Goal: Task Accomplishment & Management: Manage account settings

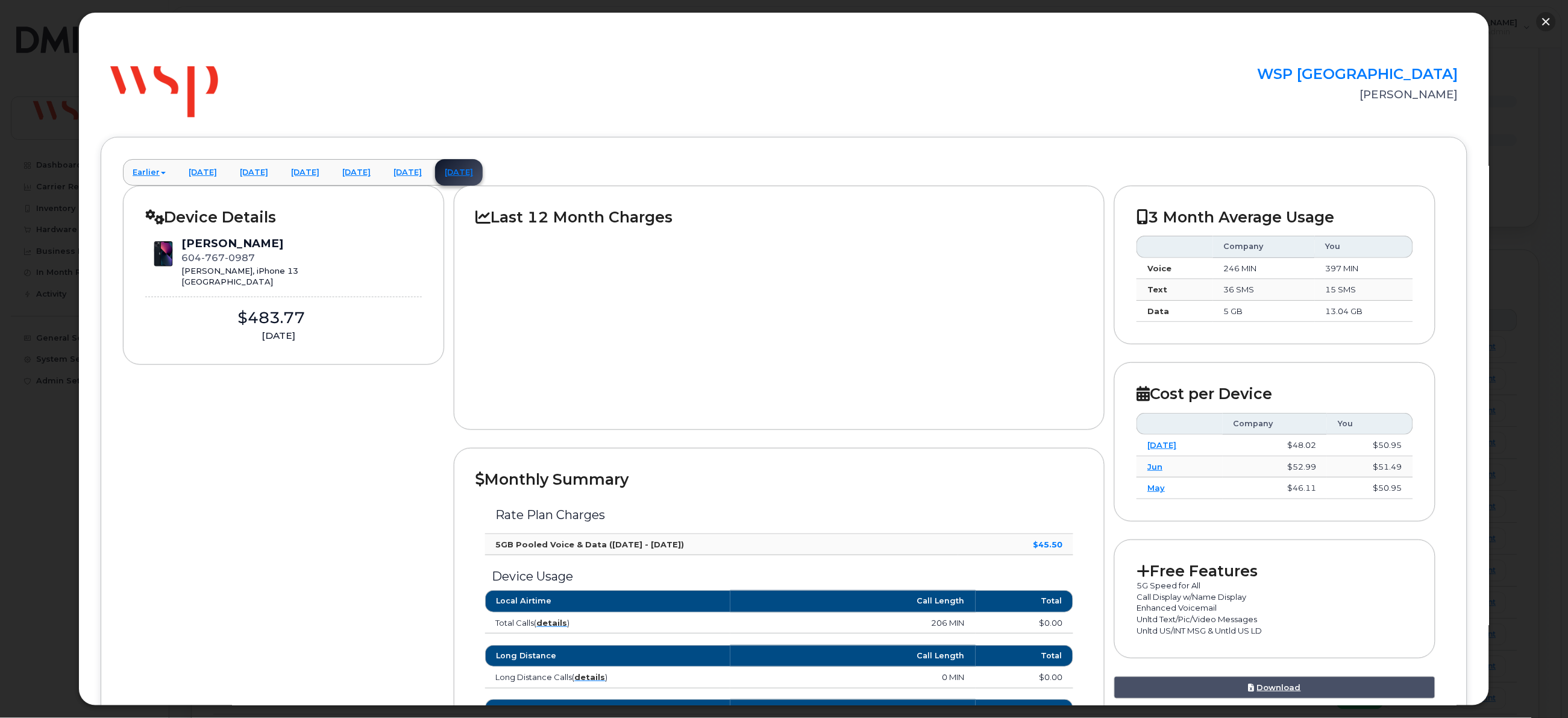
click at [1543, 19] on button "button" at bounding box center [1546, 22] width 19 height 19
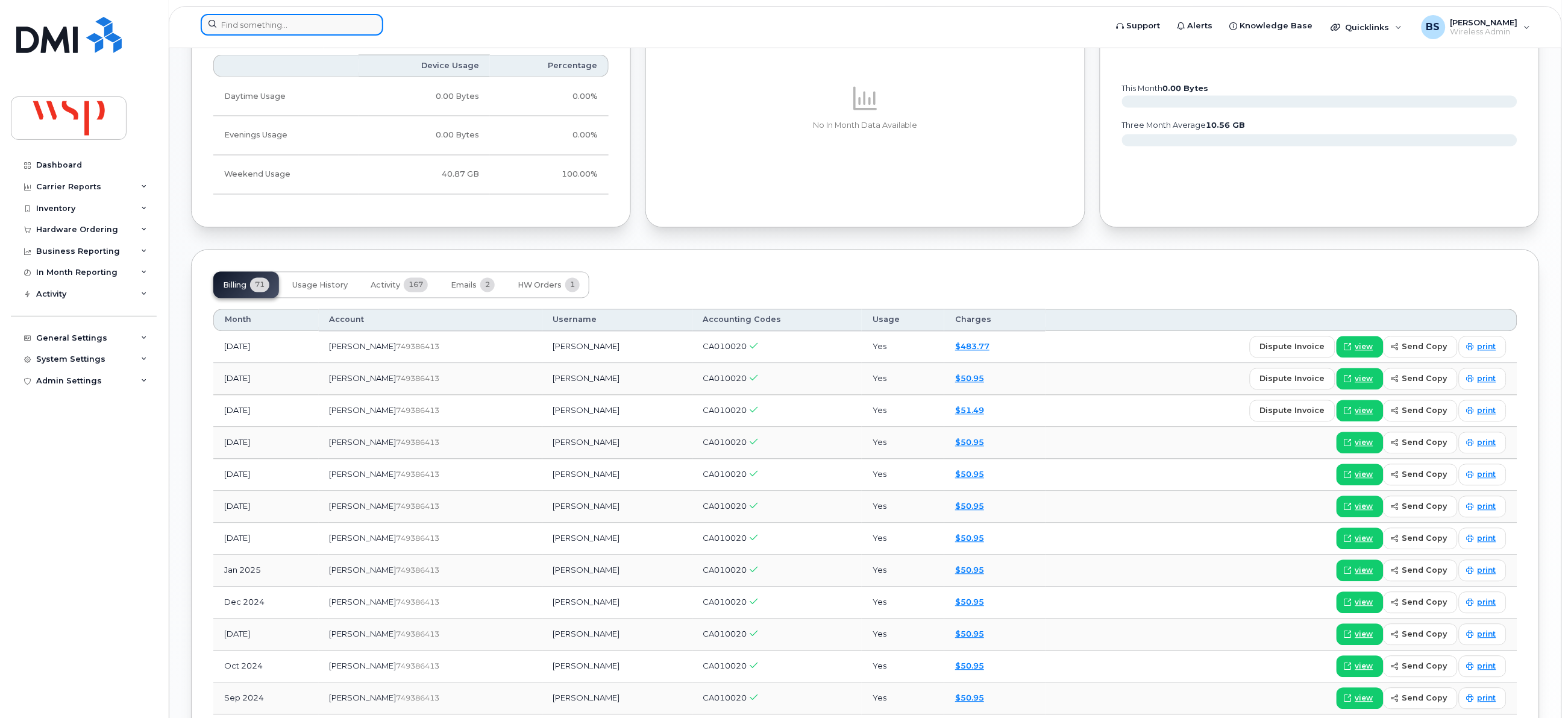
drag, startPoint x: 312, startPoint y: 24, endPoint x: 295, endPoint y: 27, distance: 17.3
click at [310, 24] on input at bounding box center [291, 24] width 183 height 22
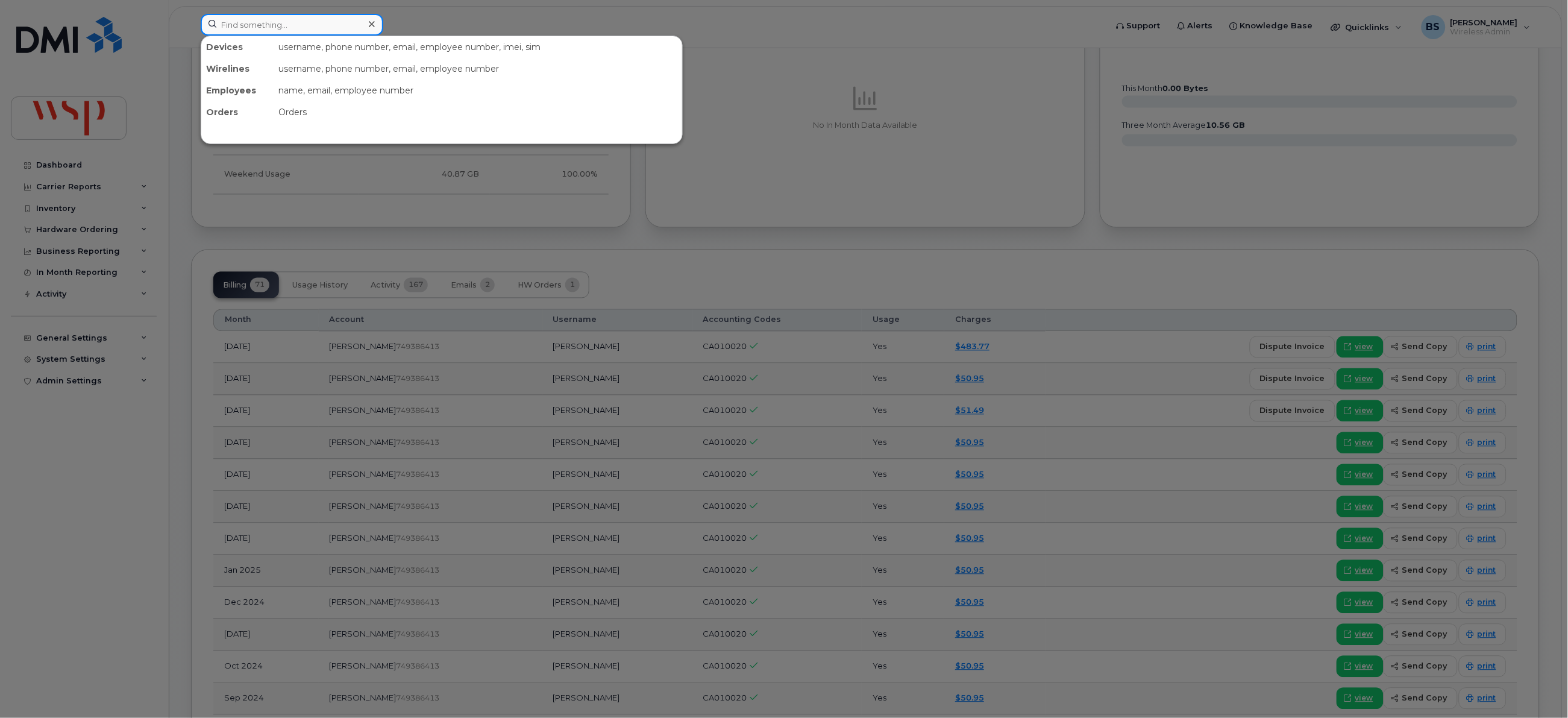
paste input "418-922-1783"
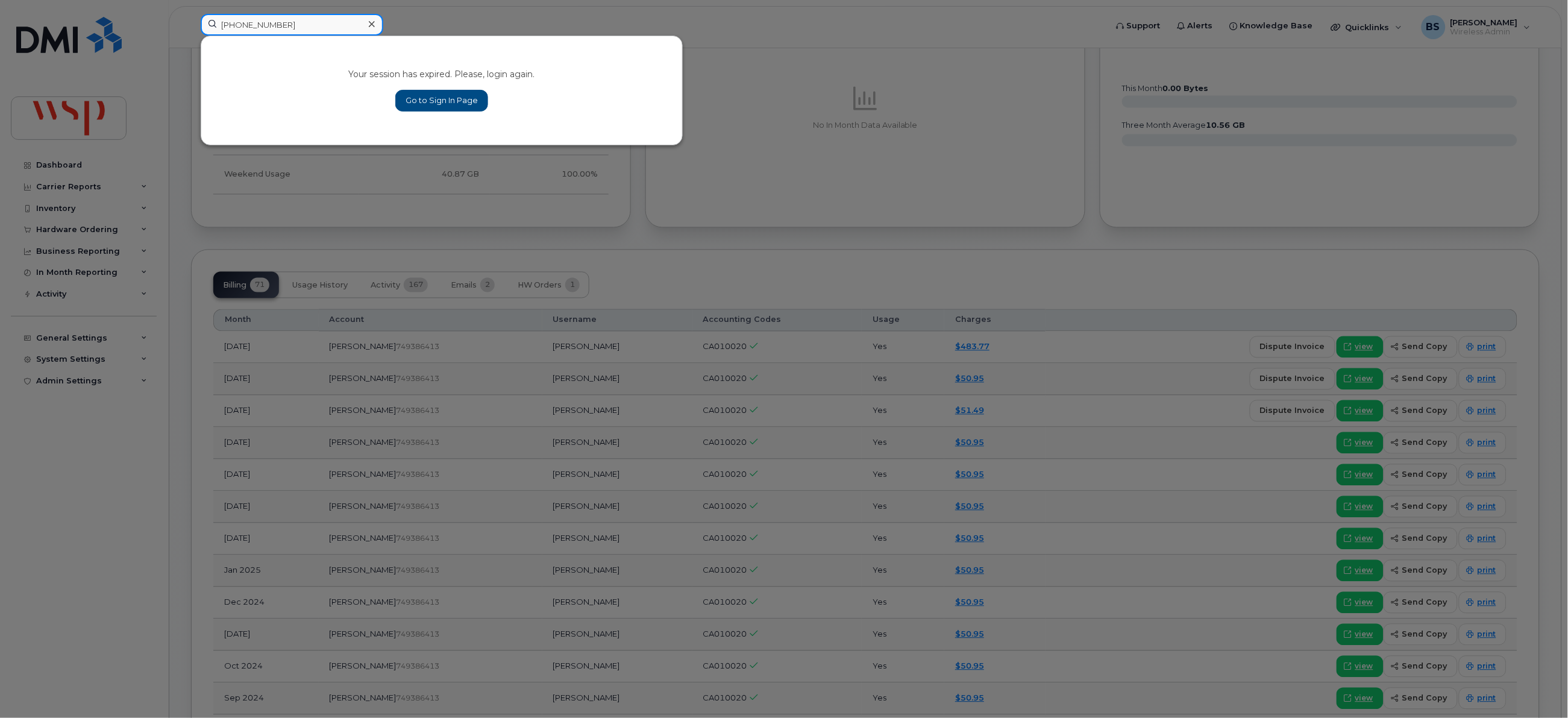
type input "418-922-1783"
click at [431, 98] on link "Go to Sign In Page" at bounding box center [441, 101] width 93 height 22
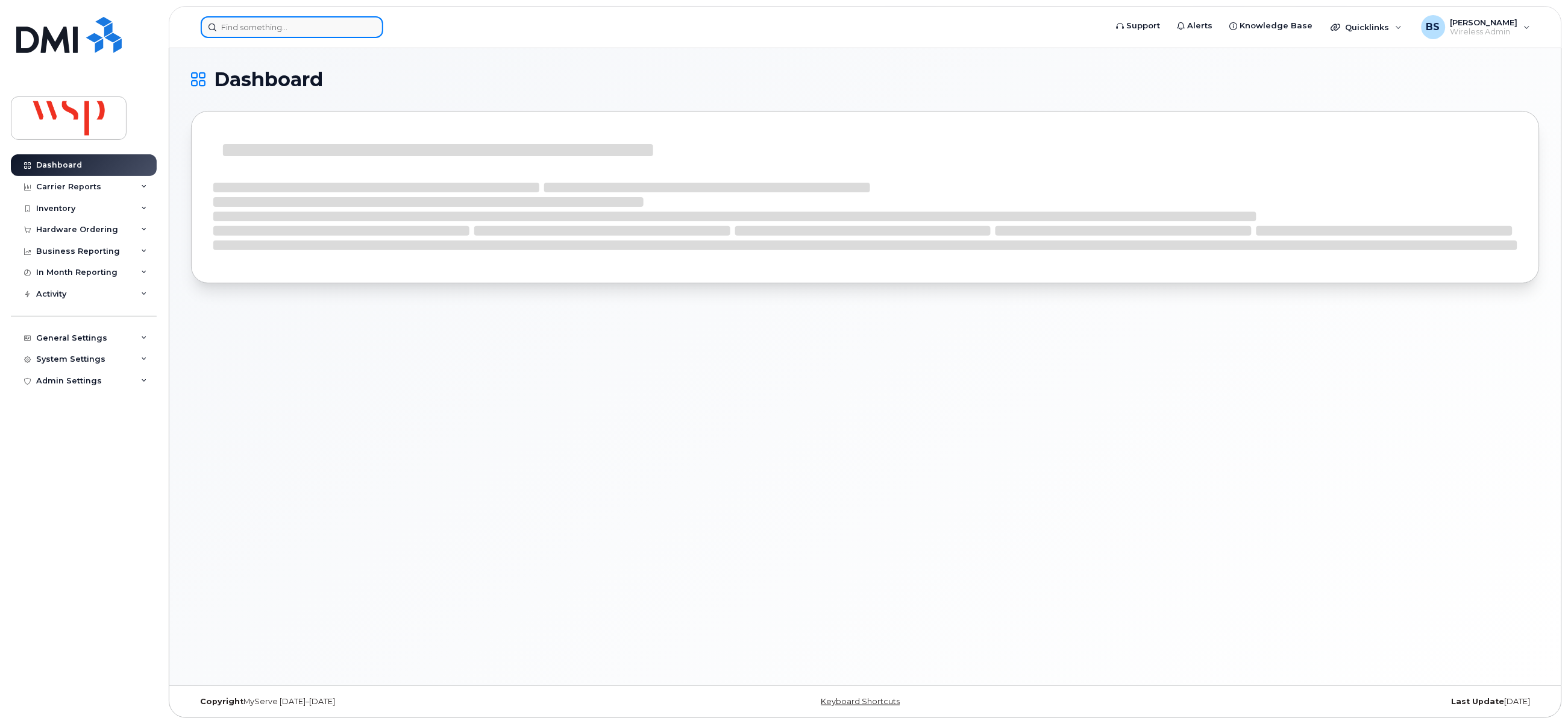
click at [277, 29] on input at bounding box center [291, 27] width 183 height 22
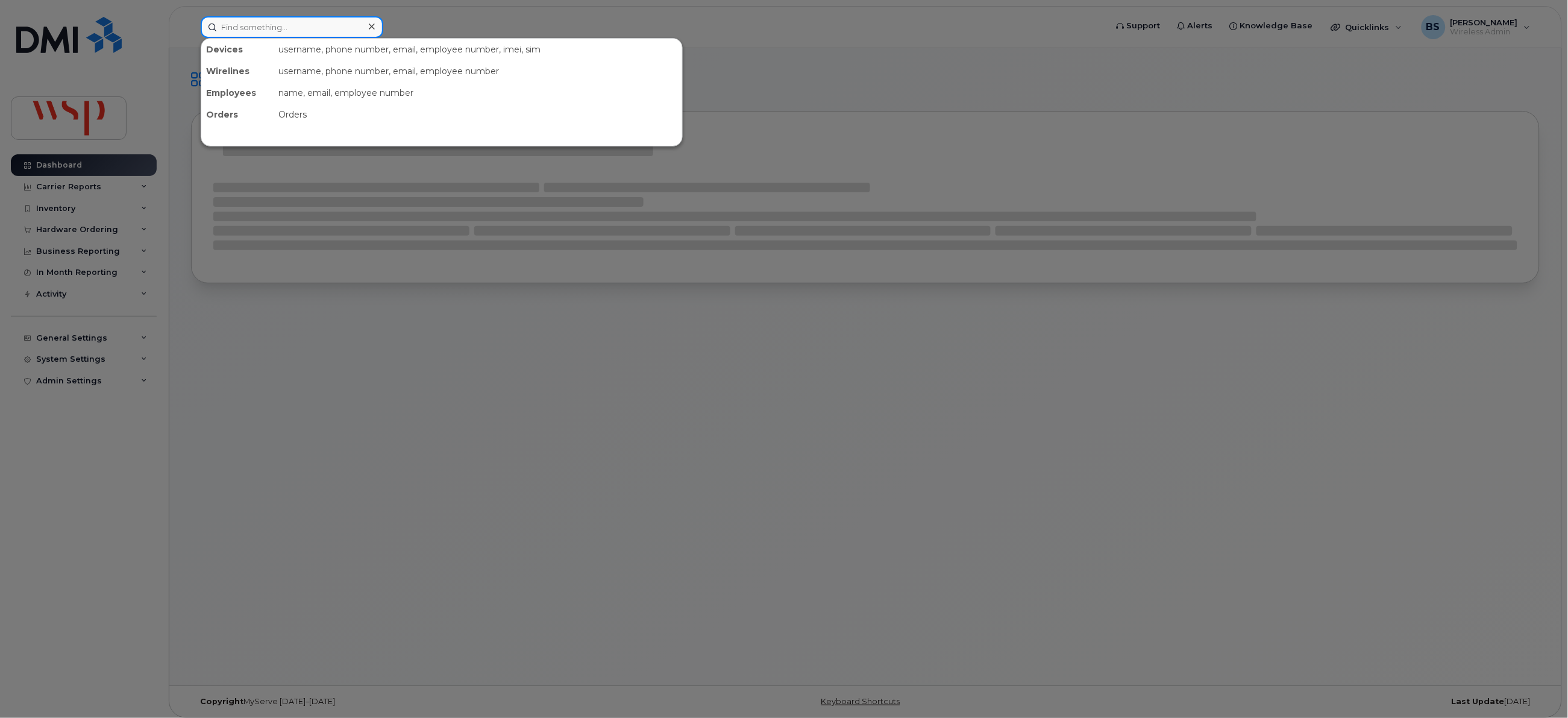
paste input "418-922-1783"
type input "418-922-1783"
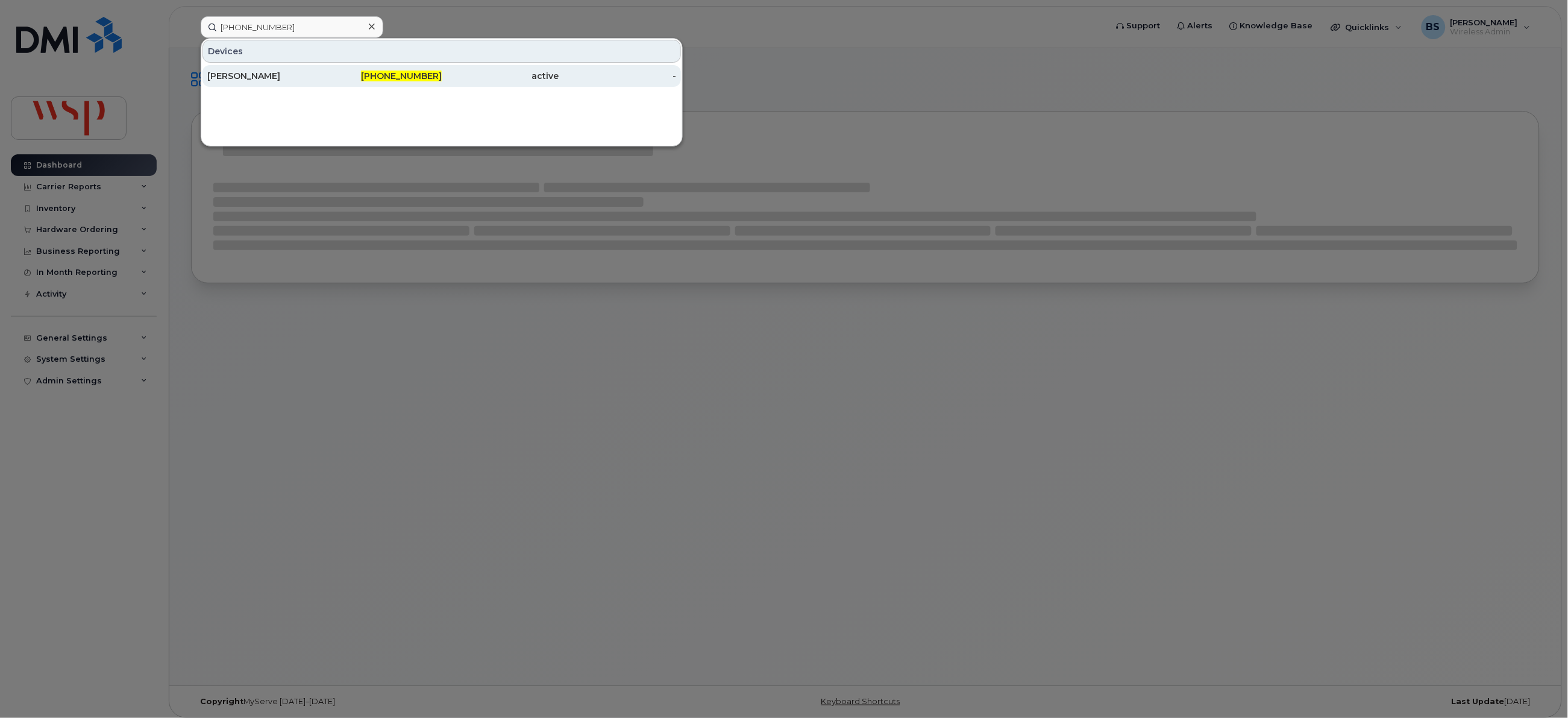
click at [242, 76] on div "MARIE-ÈVE TREMBLAY" at bounding box center [266, 76] width 117 height 12
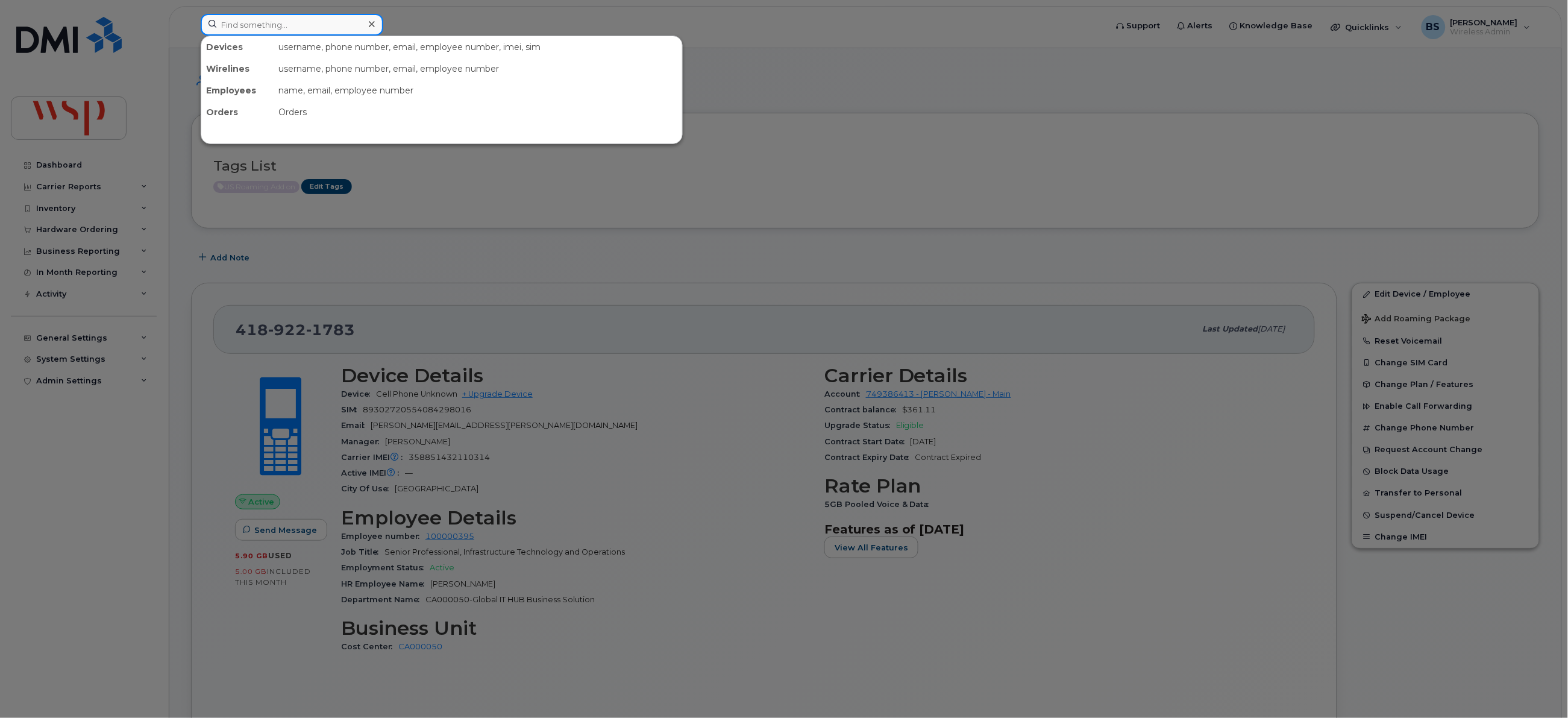
click at [308, 28] on input at bounding box center [291, 24] width 183 height 22
paste input "[PHONE_NUMBER]"
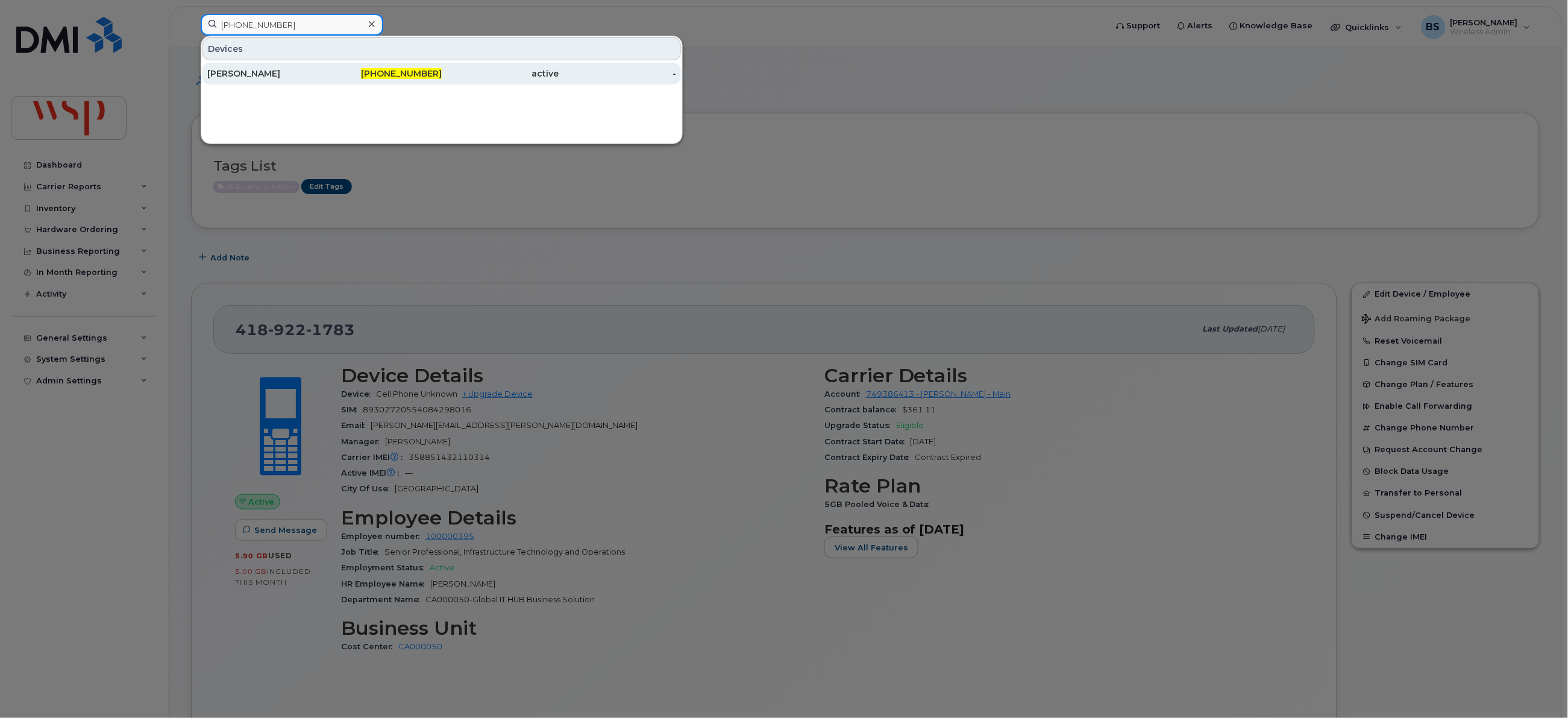
type input "[PHONE_NUMBER]"
click at [248, 73] on div "[PERSON_NAME]" at bounding box center [266, 73] width 117 height 12
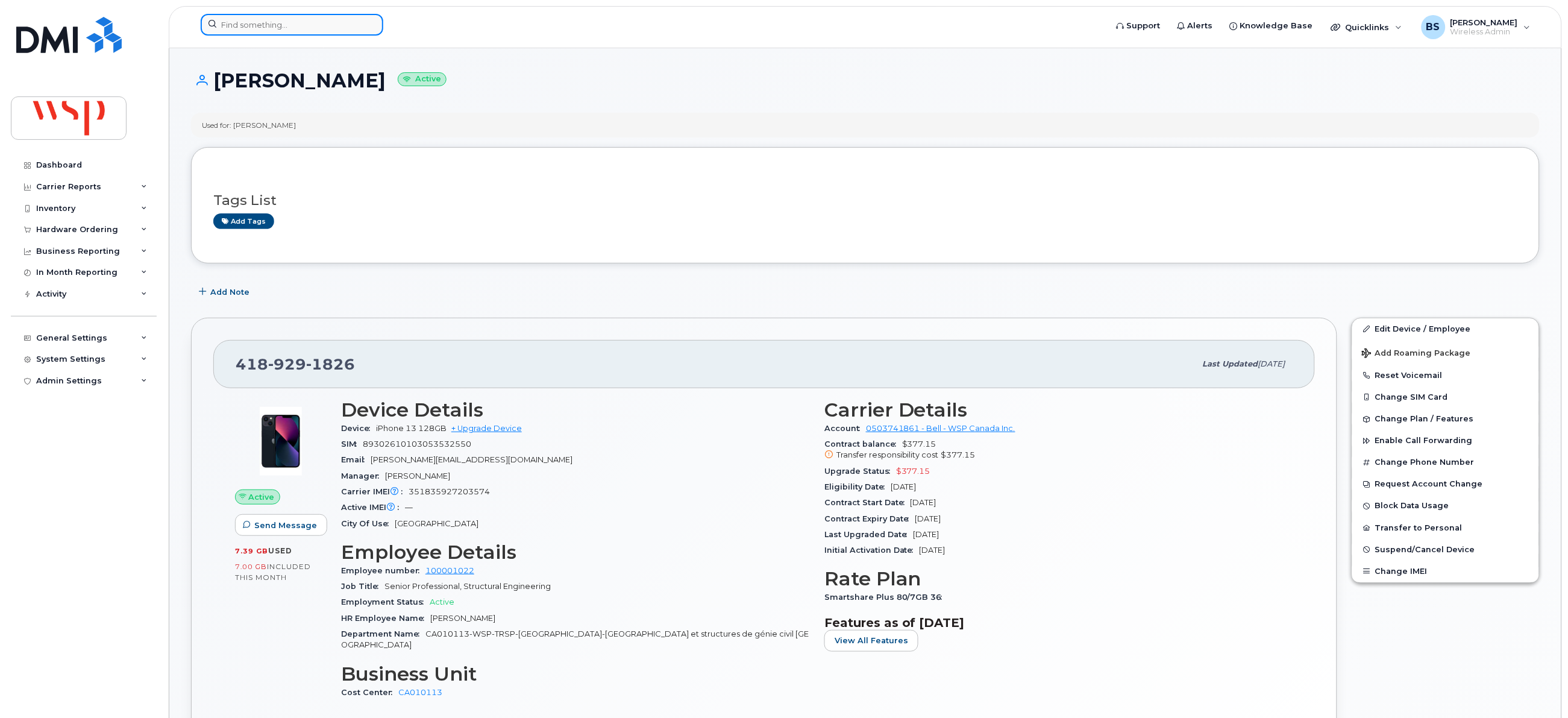
click at [313, 31] on input at bounding box center [291, 24] width 183 height 22
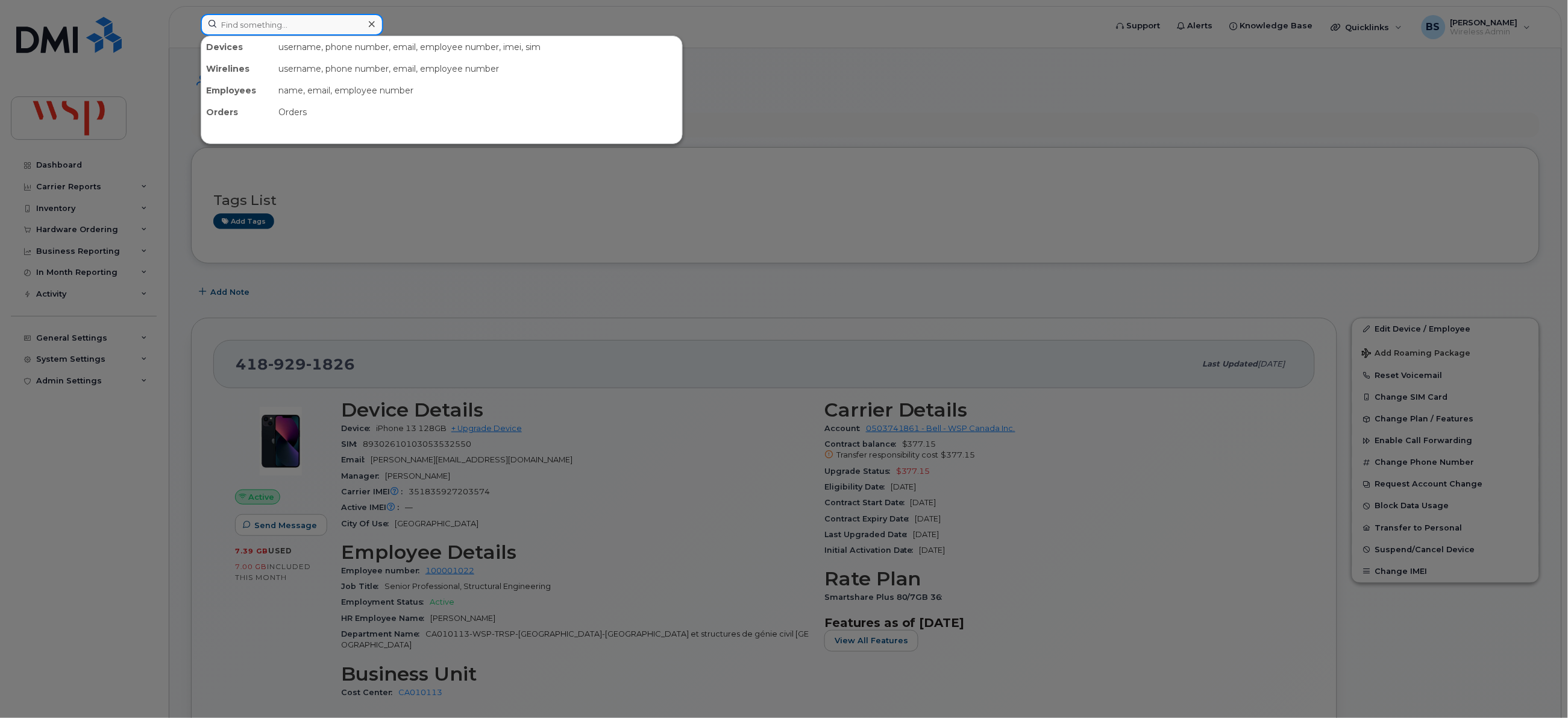
paste input "418-929-1826"
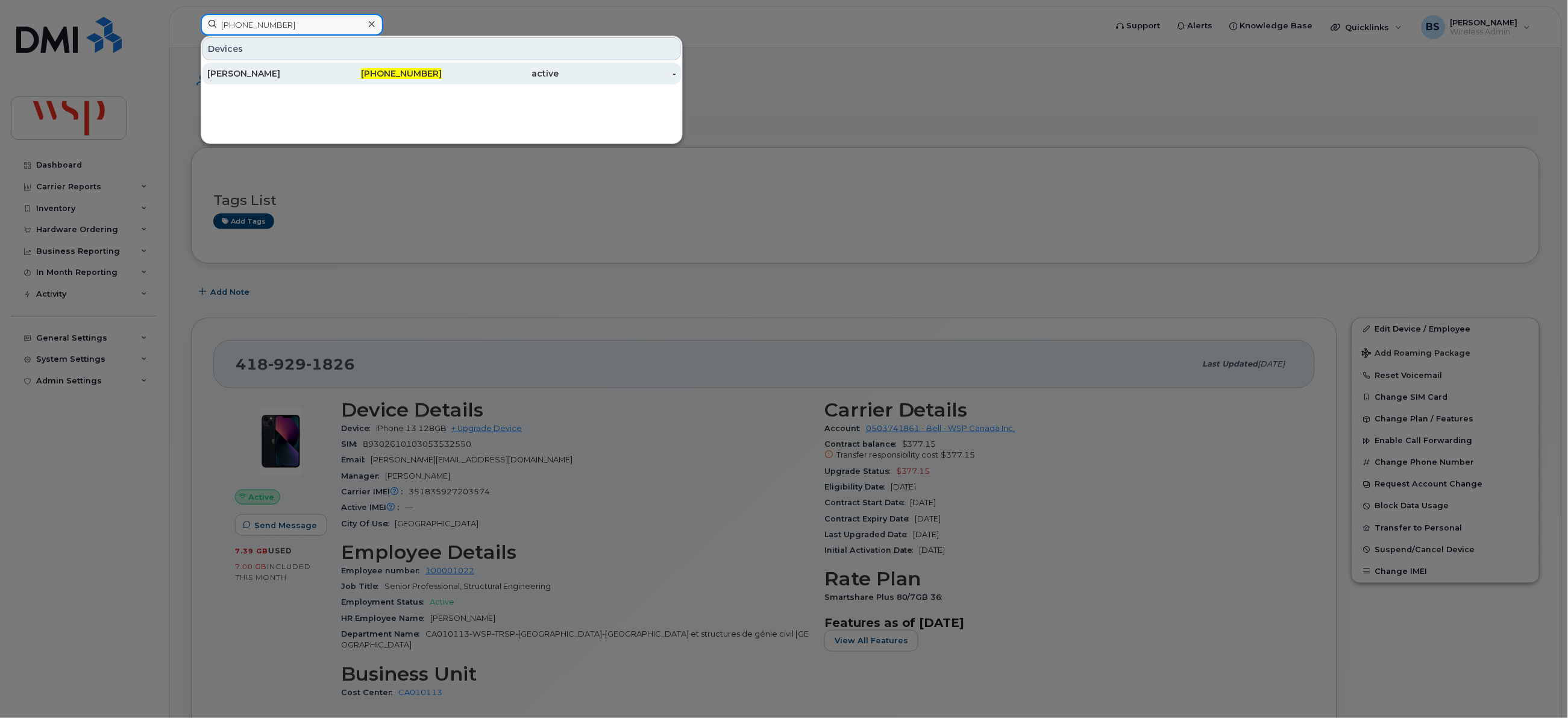
type input "418-929-1826"
drag, startPoint x: 243, startPoint y: 73, endPoint x: 249, endPoint y: 73, distance: 6.0
click at [243, 72] on div "Pascal Dorion" at bounding box center [266, 73] width 117 height 12
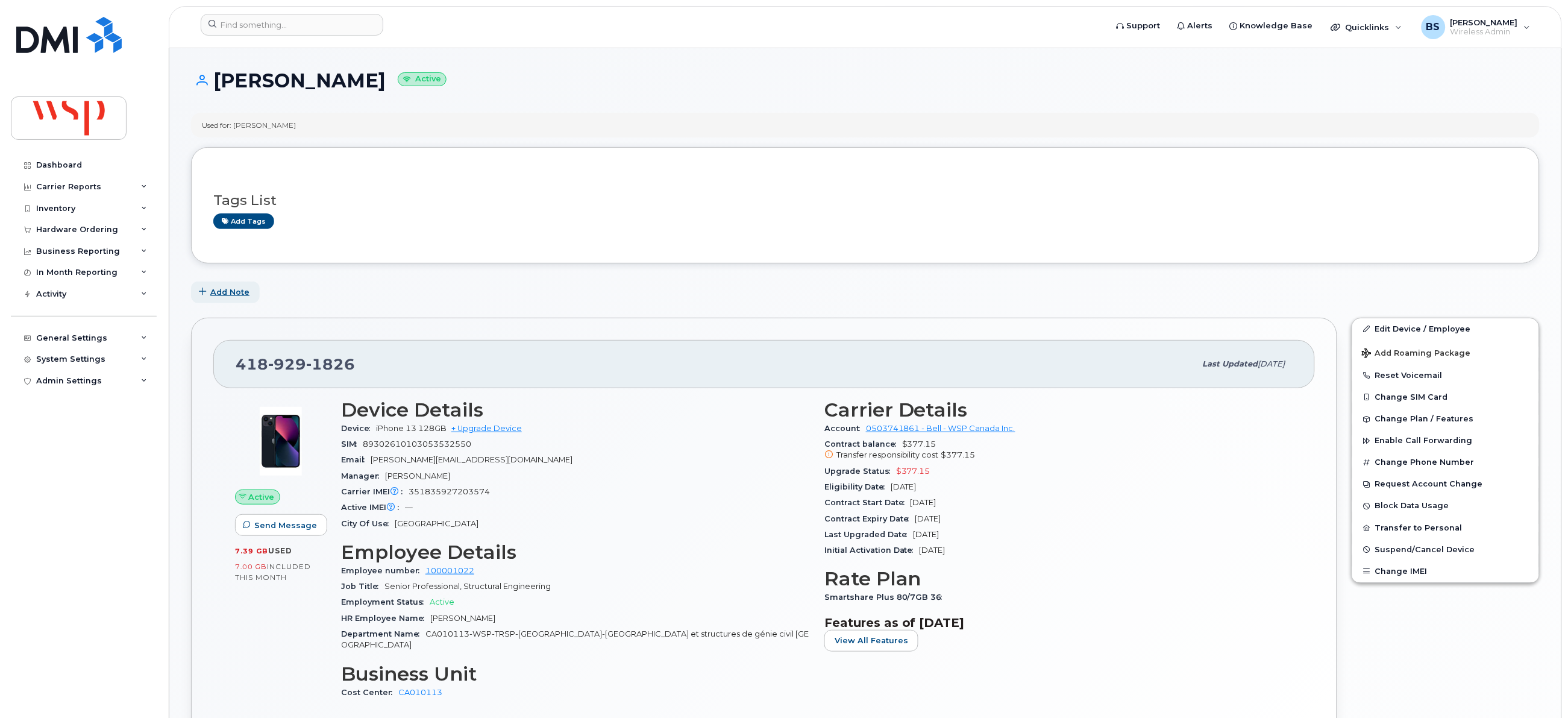
click at [223, 295] on span "Add Note" at bounding box center [230, 291] width 39 height 12
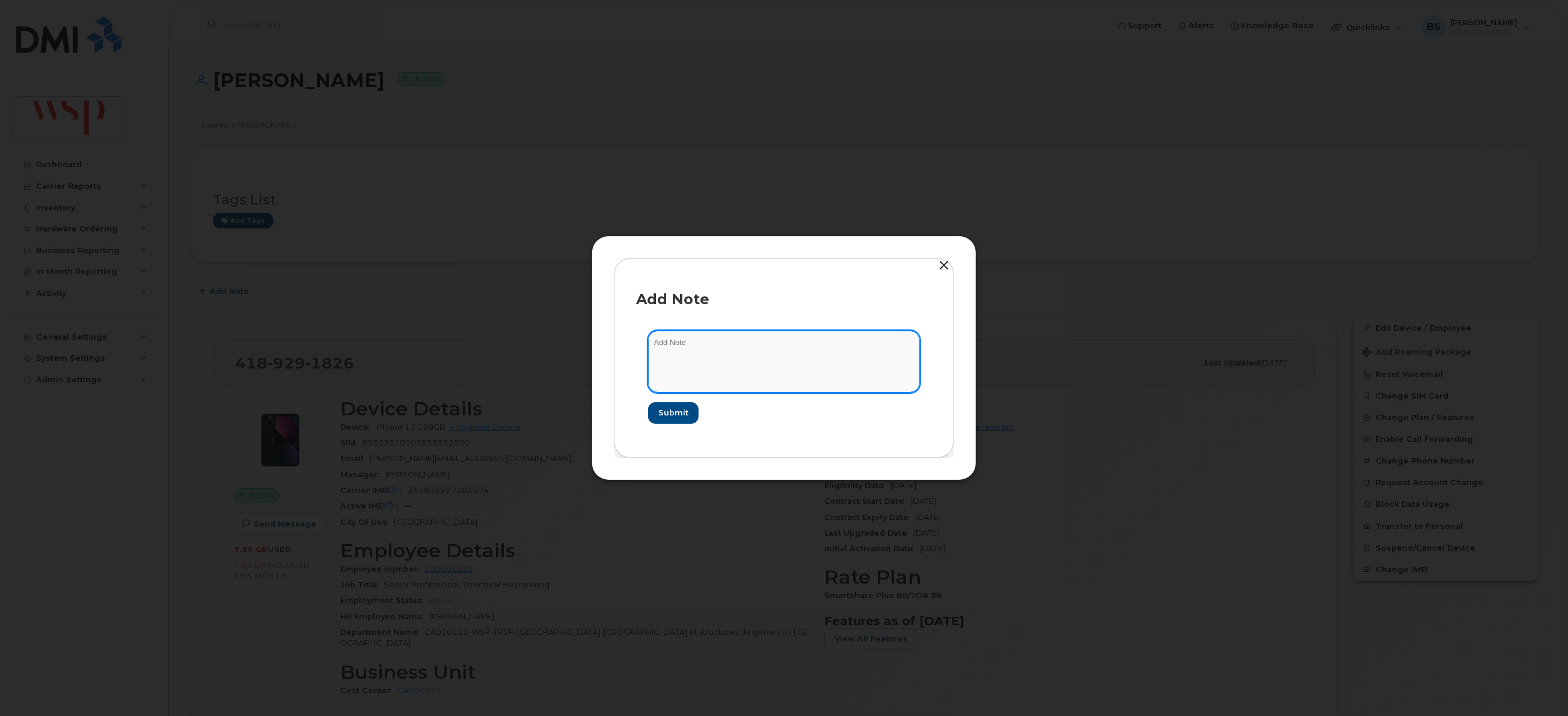
click at [690, 355] on textarea at bounding box center [784, 361] width 272 height 62
type textarea "asked [PERSON_NAME] to port out"
click at [675, 412] on span "Submit" at bounding box center [671, 413] width 30 height 12
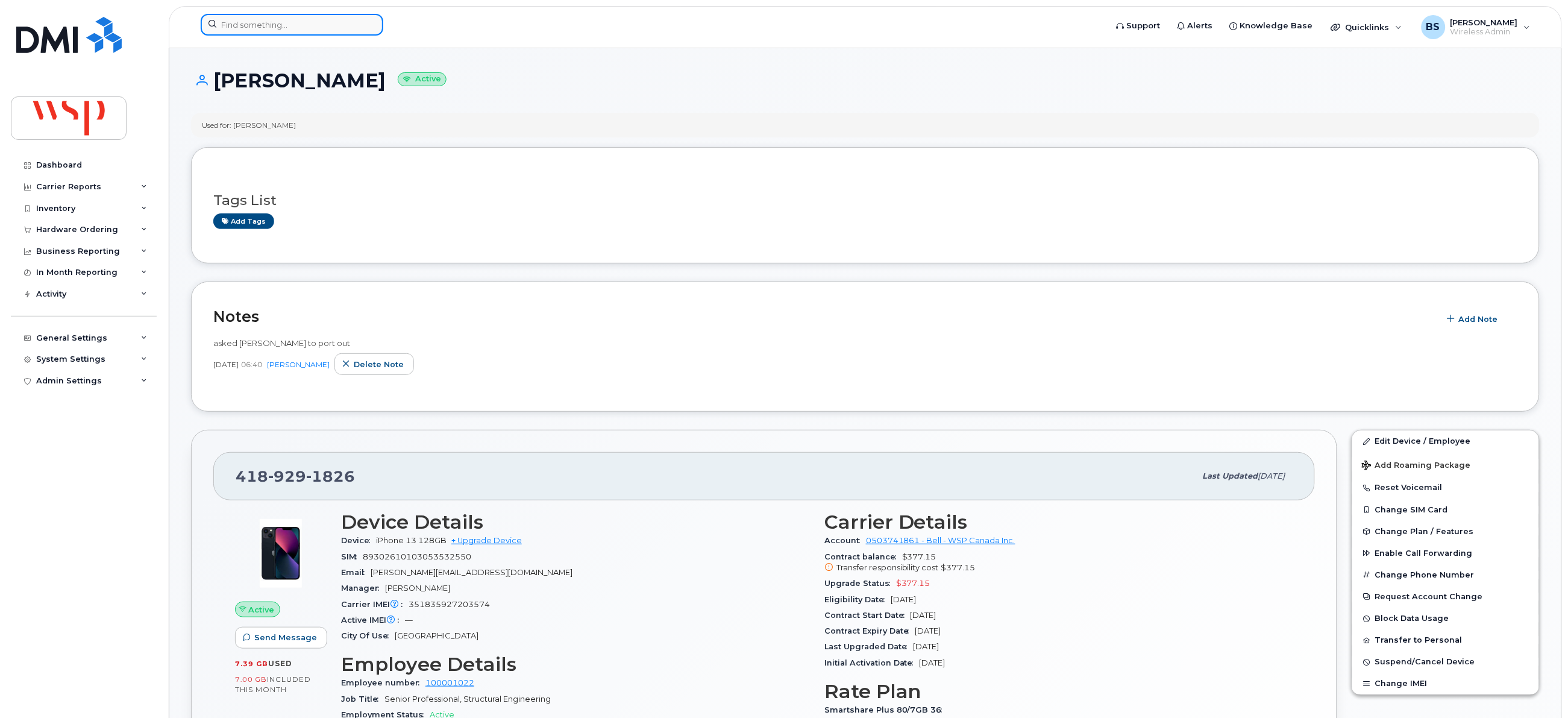
click at [346, 21] on input at bounding box center [291, 24] width 183 height 22
paste input "819-429-4000"
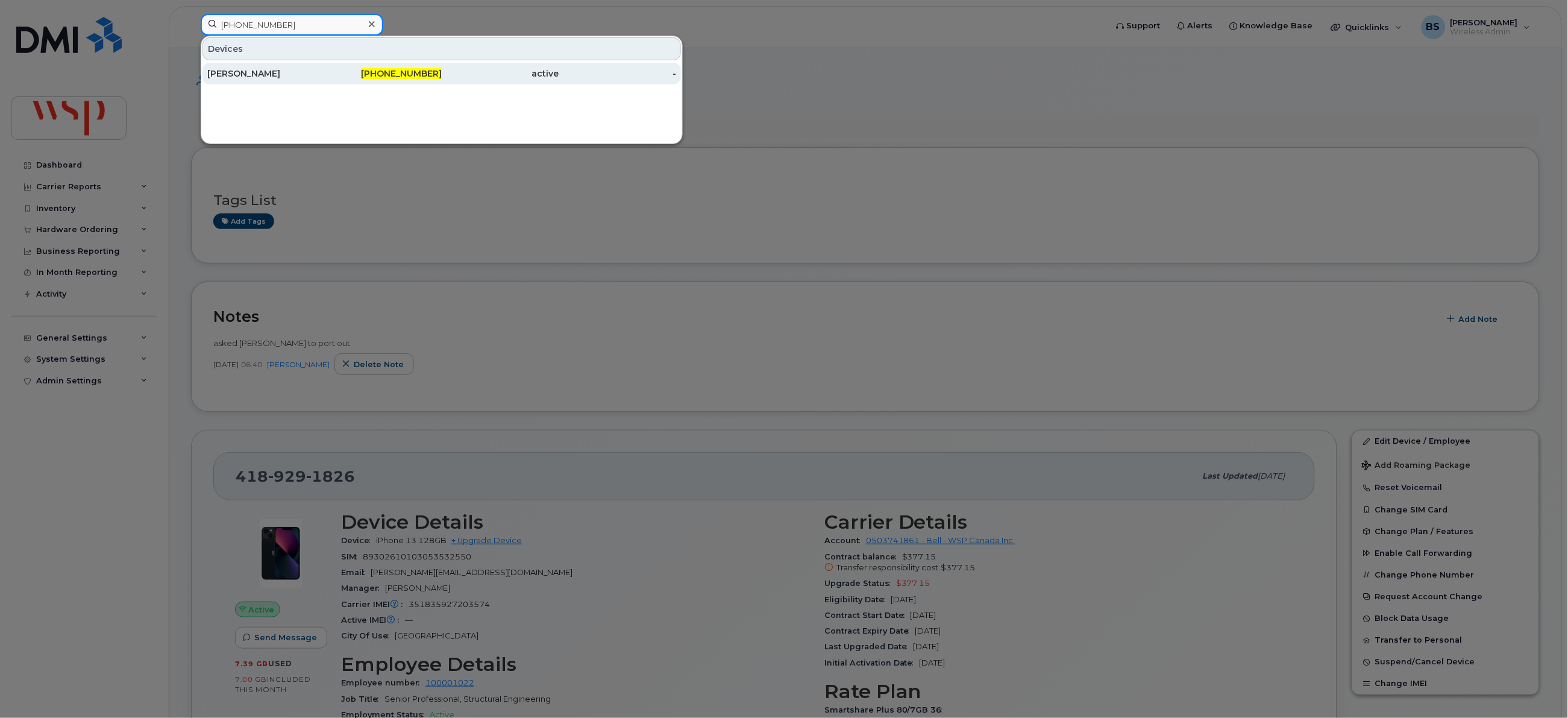
type input "819-429-4000"
drag, startPoint x: 252, startPoint y: 72, endPoint x: 252, endPoint y: 56, distance: 16.0
click at [252, 72] on div "Jean Labelle" at bounding box center [266, 73] width 117 height 12
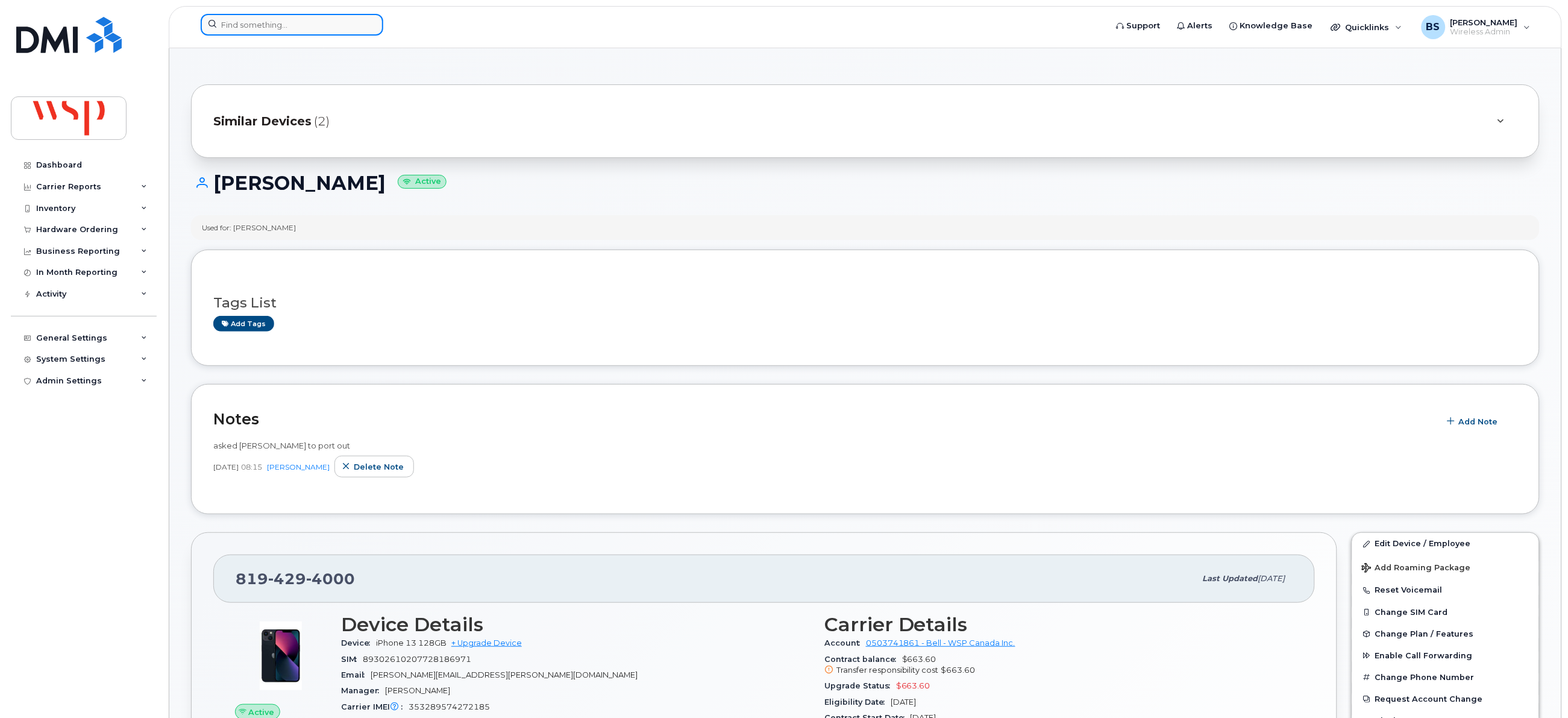
click at [321, 20] on input at bounding box center [291, 24] width 183 height 22
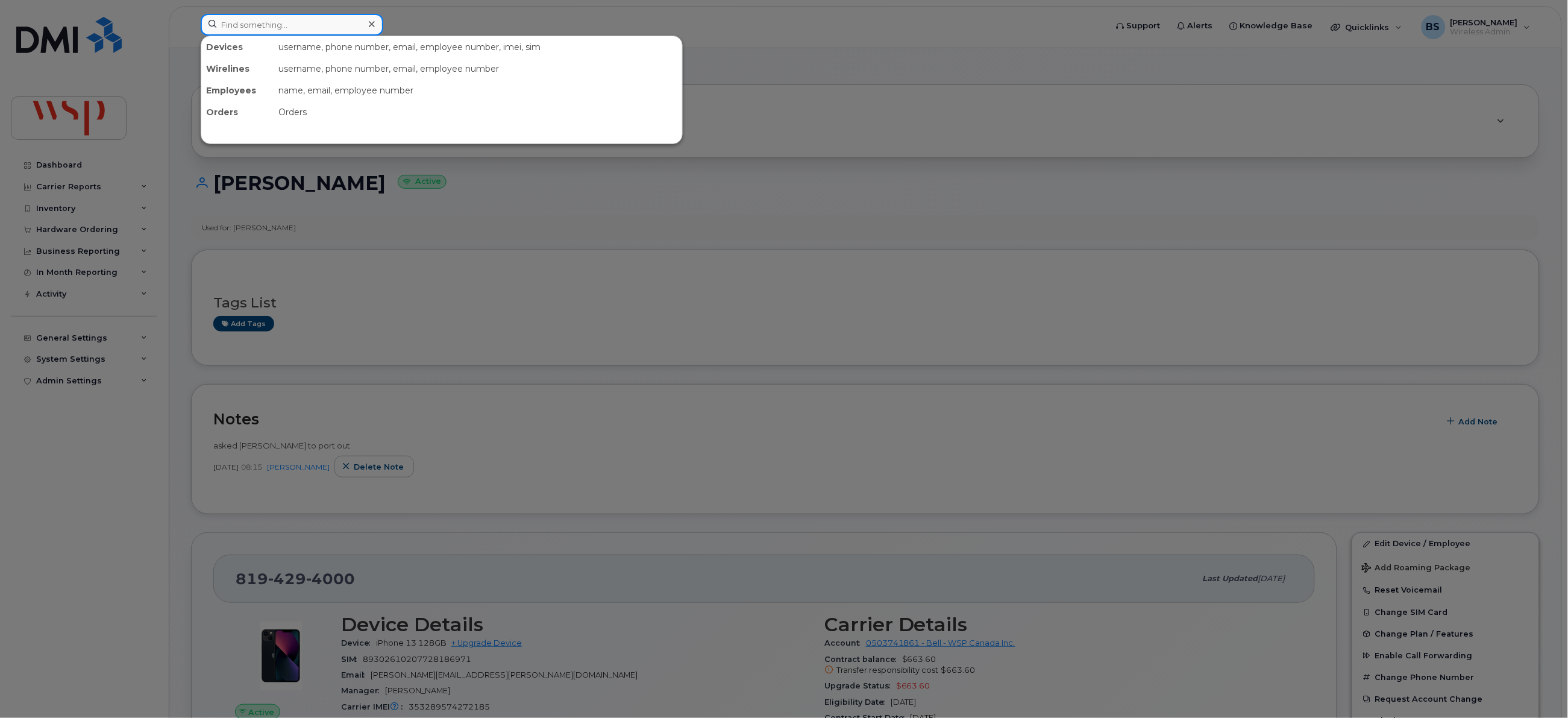
paste input "[PHONE_NUMBER]"
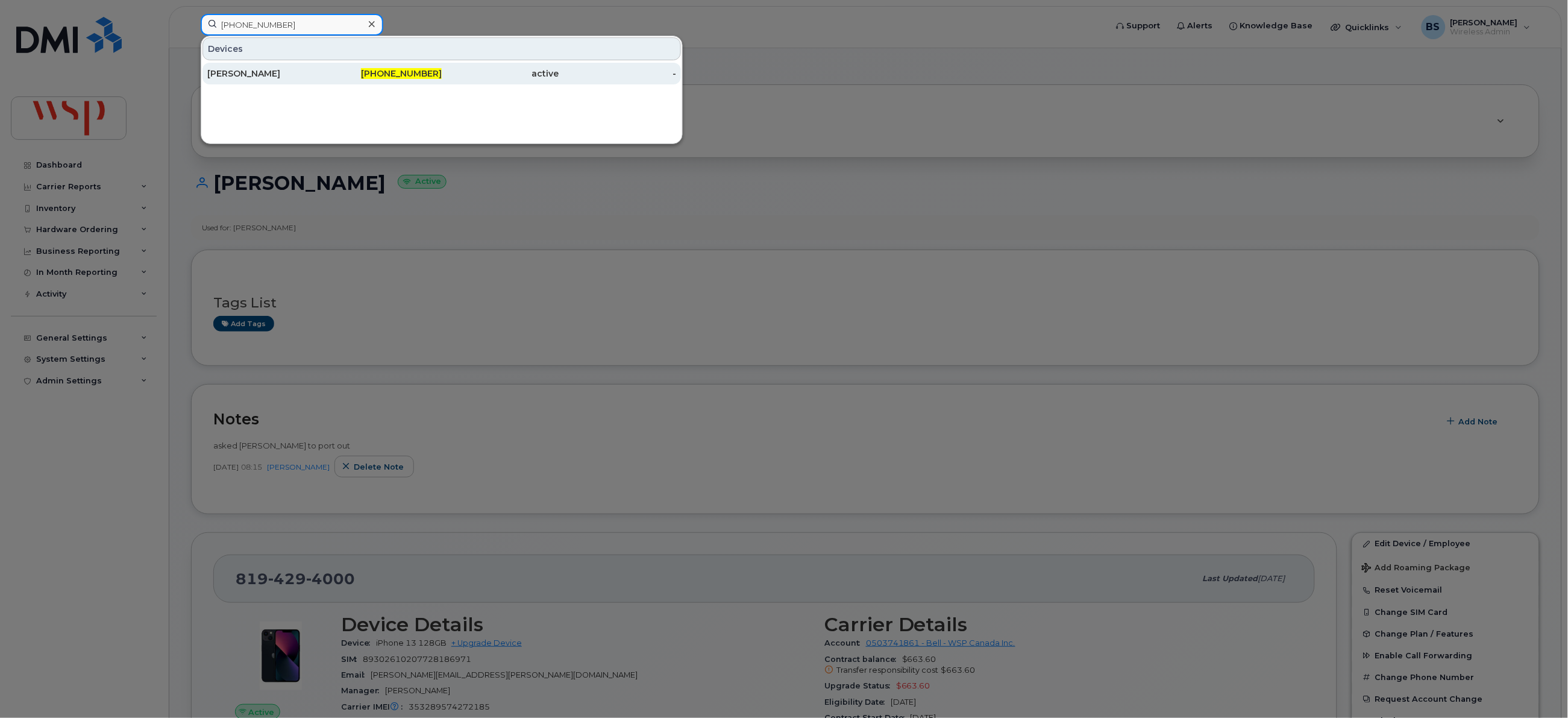
type input "[PHONE_NUMBER]"
click at [238, 72] on div "[PERSON_NAME]" at bounding box center [266, 73] width 117 height 12
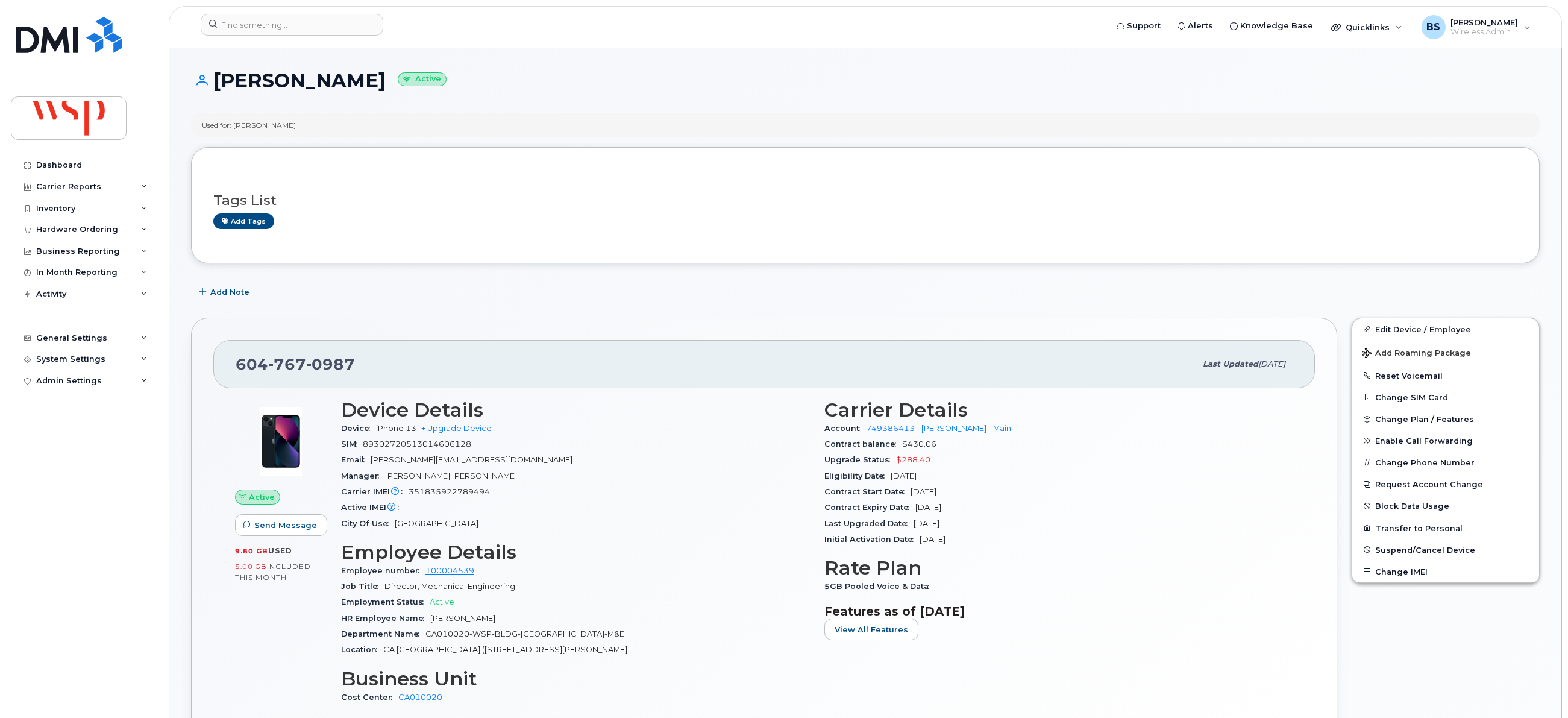
scroll to position [903, 0]
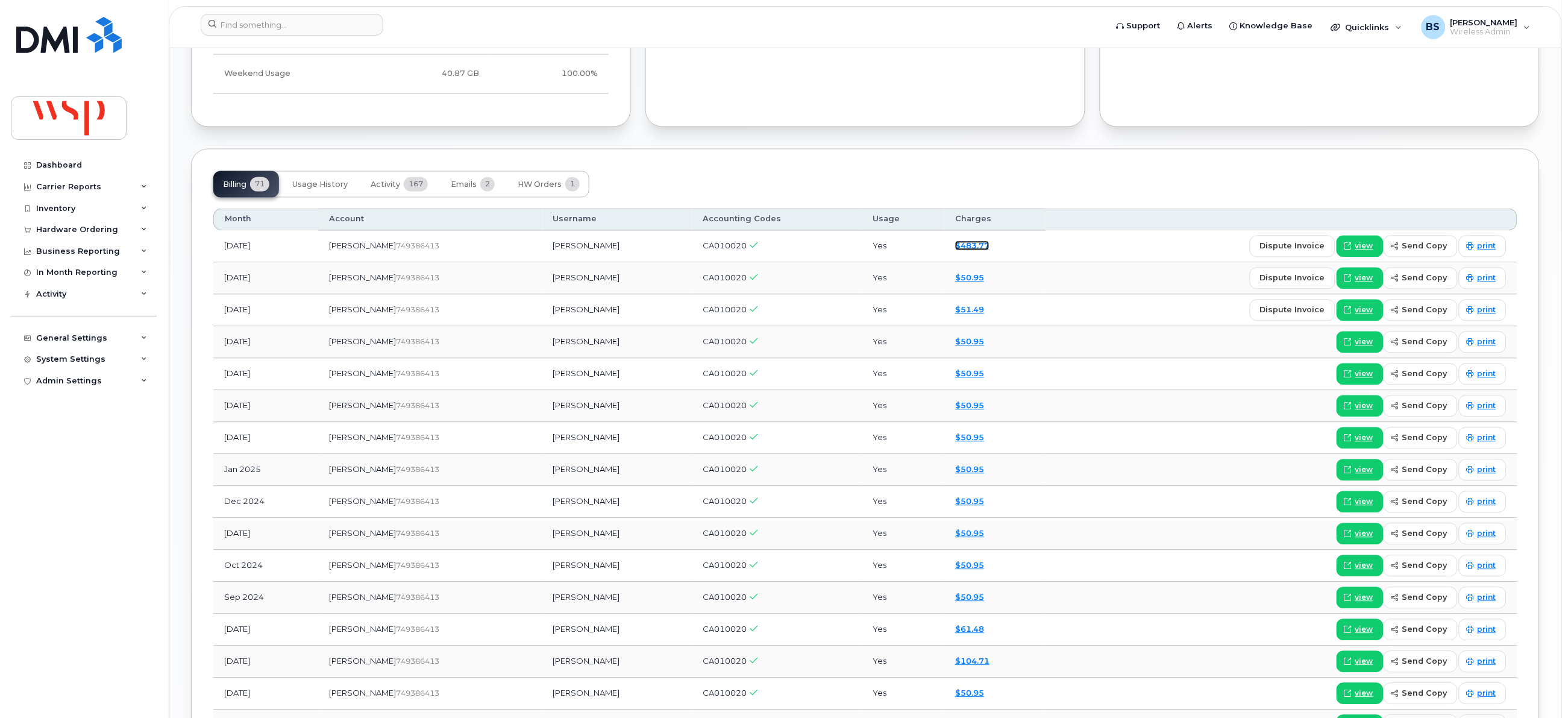
click at [955, 249] on link "$483.77" at bounding box center [972, 246] width 35 height 10
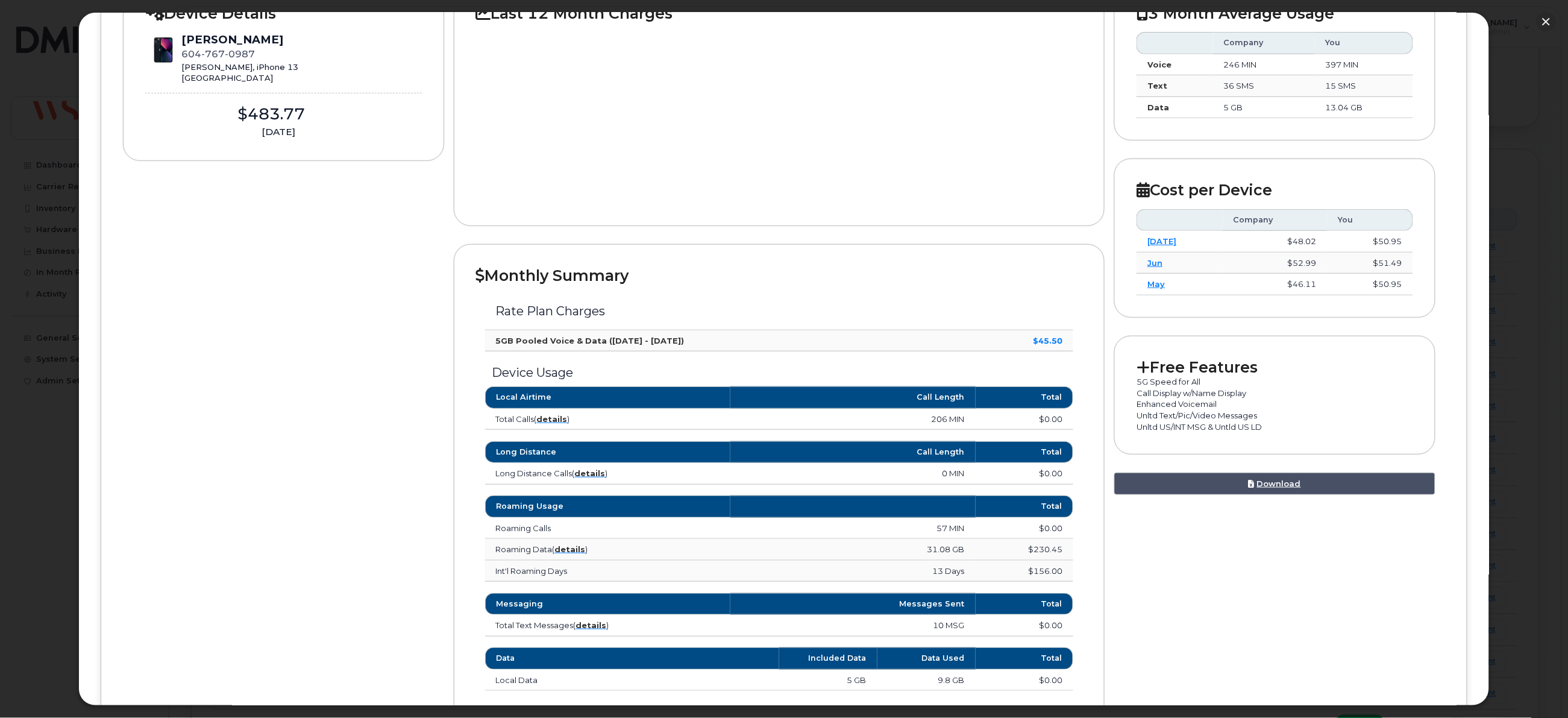
scroll to position [361, 0]
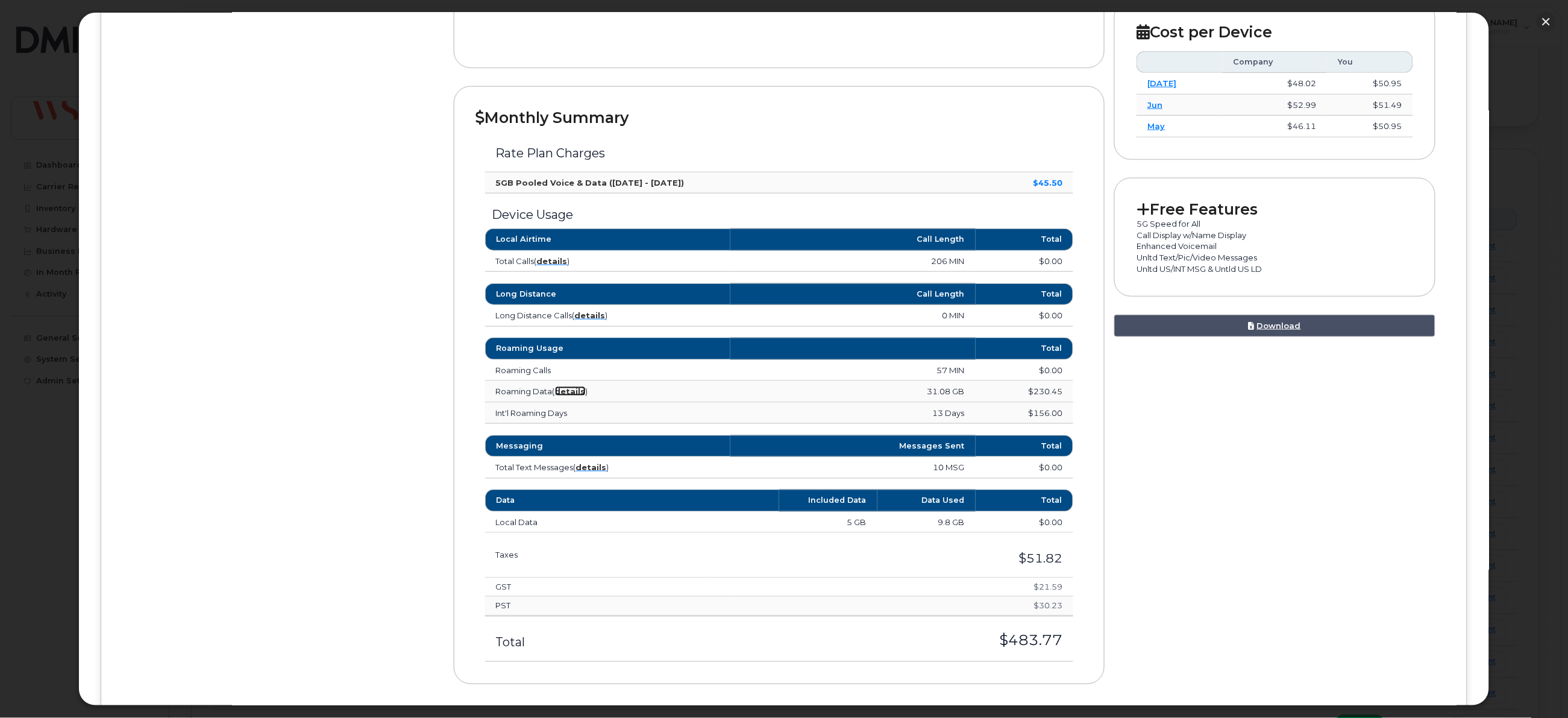
click at [578, 393] on strong "details" at bounding box center [570, 391] width 31 height 10
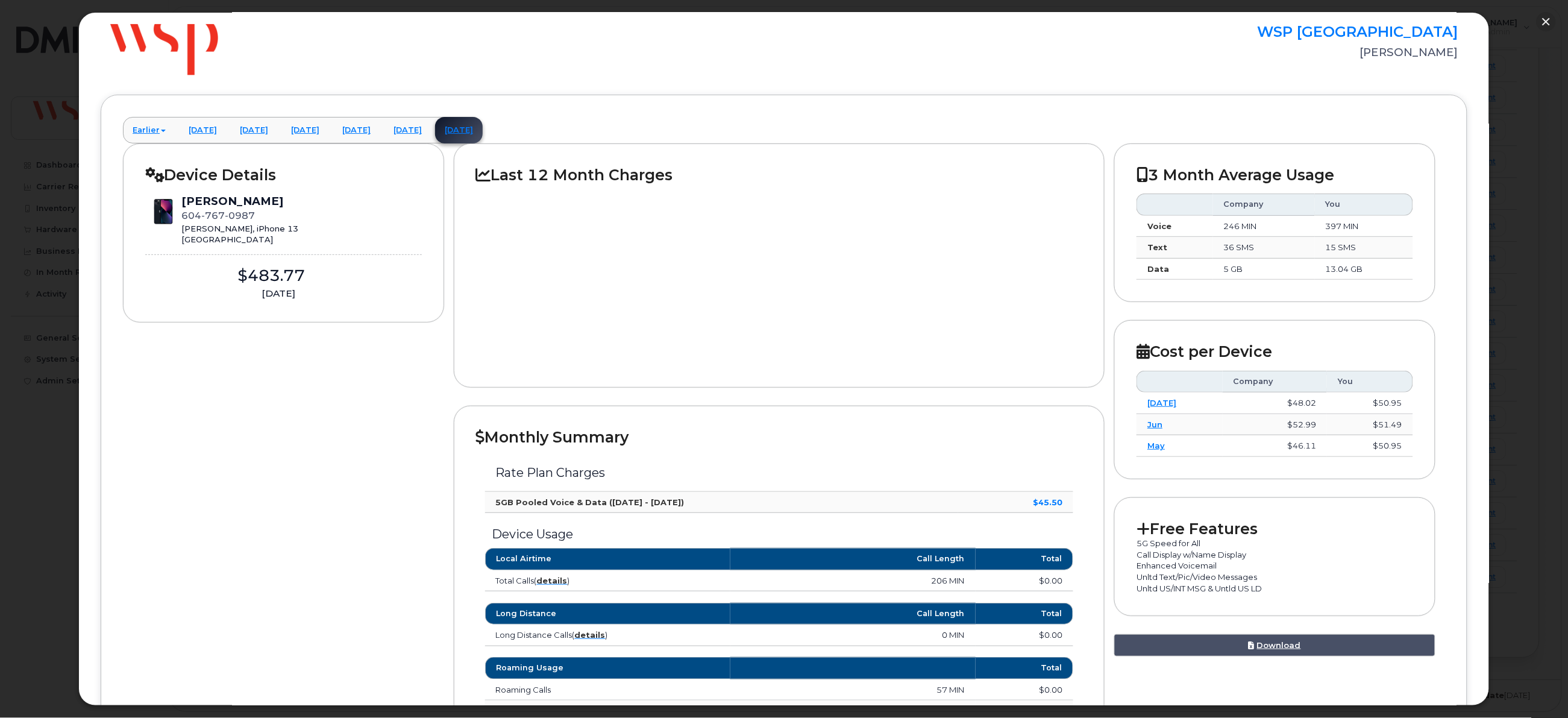
scroll to position [0, 0]
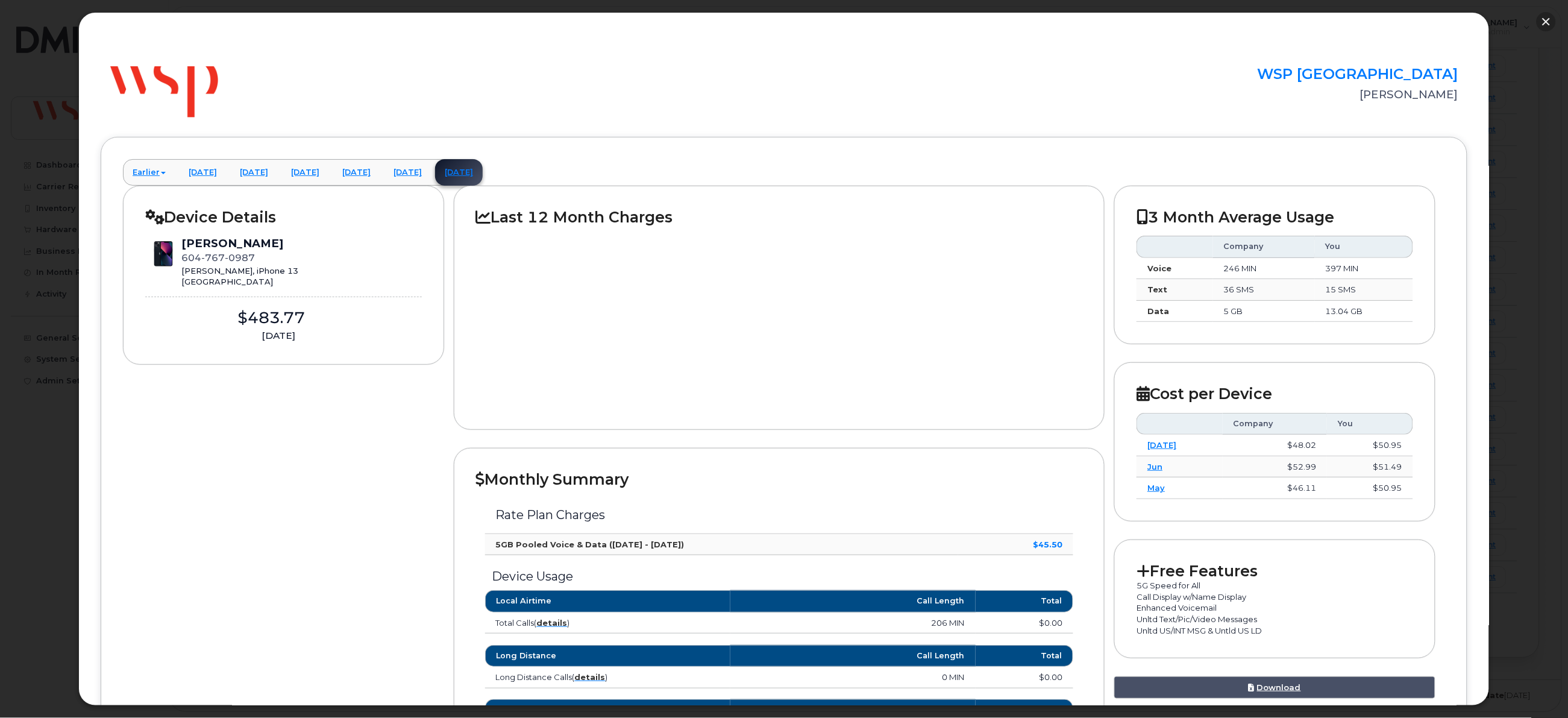
click at [1548, 20] on button "button" at bounding box center [1546, 22] width 19 height 19
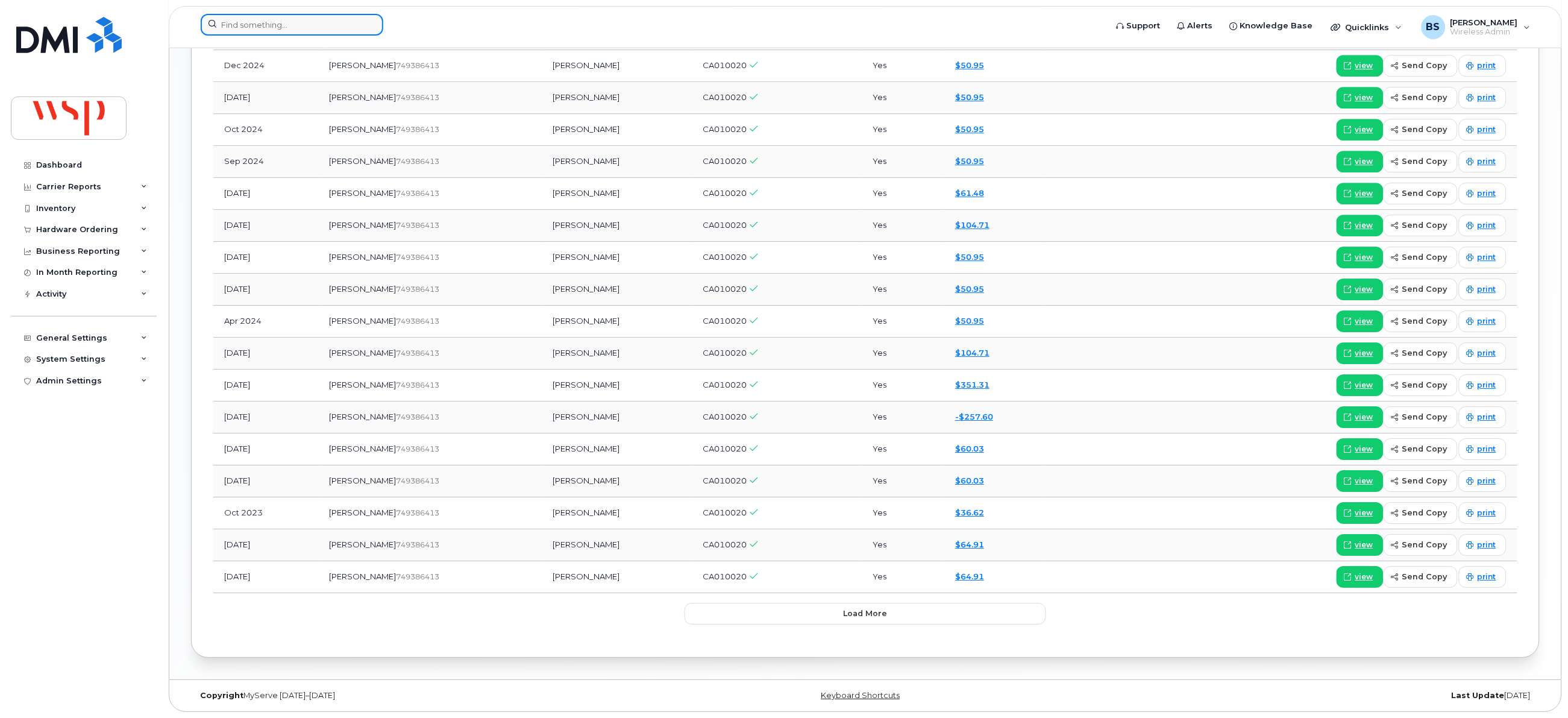
click at [335, 26] on input at bounding box center [291, 24] width 183 height 22
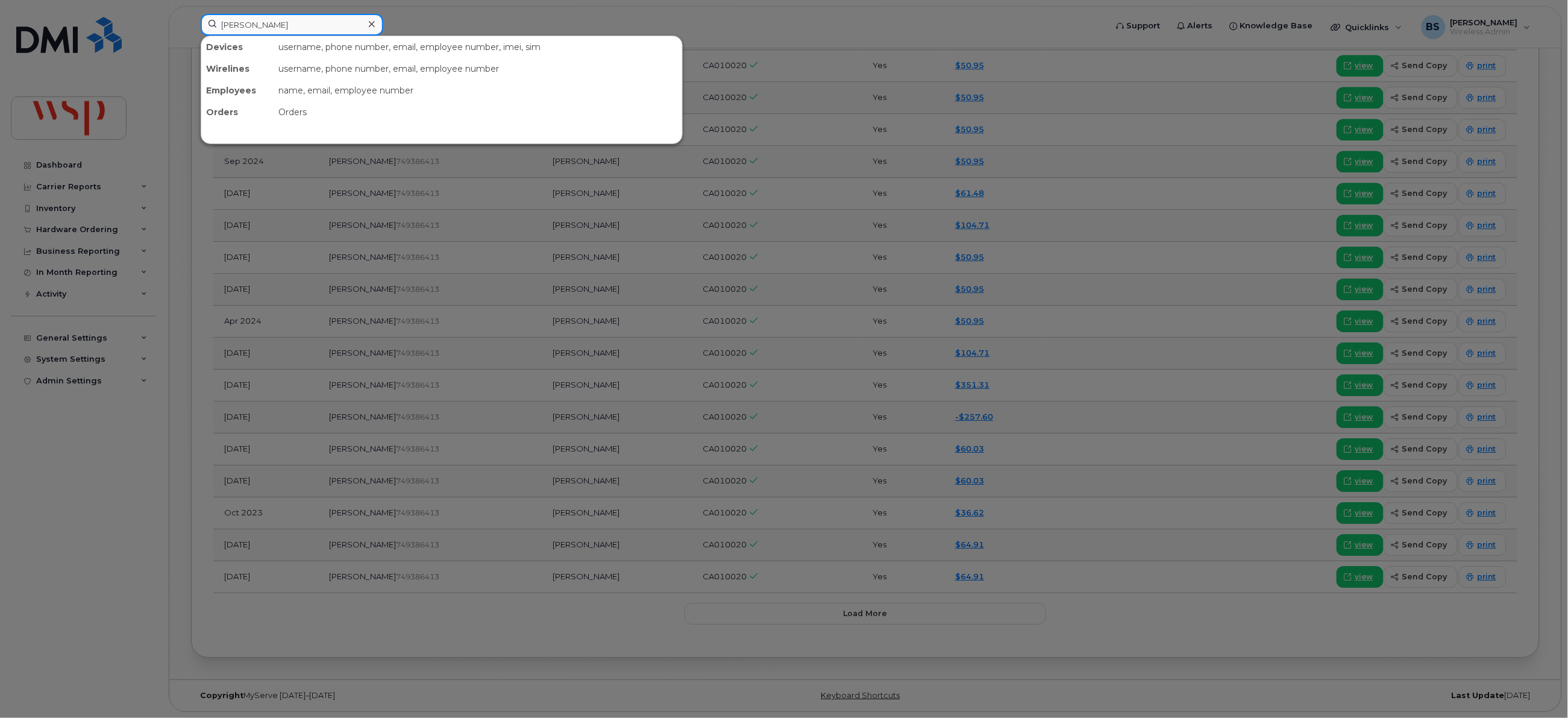
type input "kevin bond"
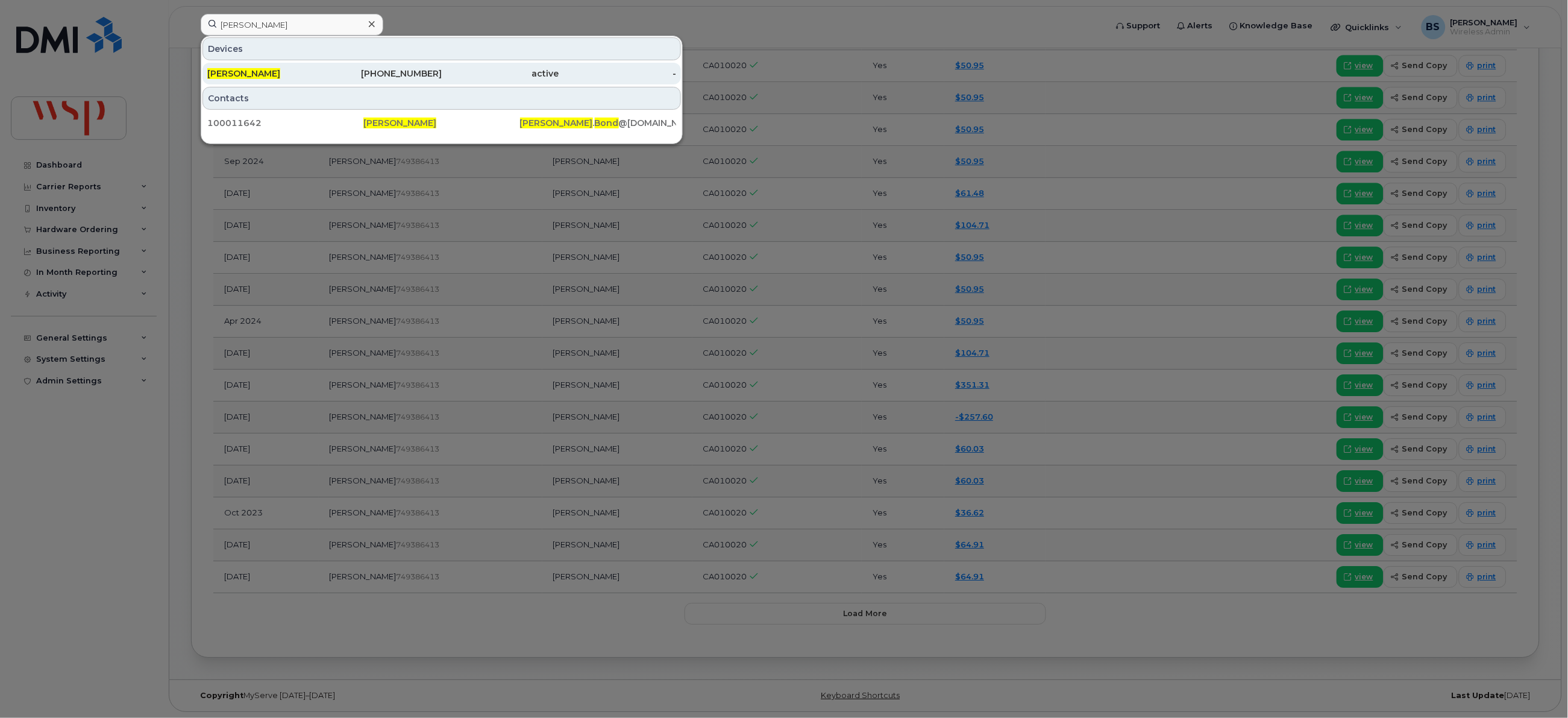
drag, startPoint x: 236, startPoint y: 70, endPoint x: 246, endPoint y: 80, distance: 14.1
click at [236, 70] on span "Kevin Bond" at bounding box center [243, 73] width 73 height 11
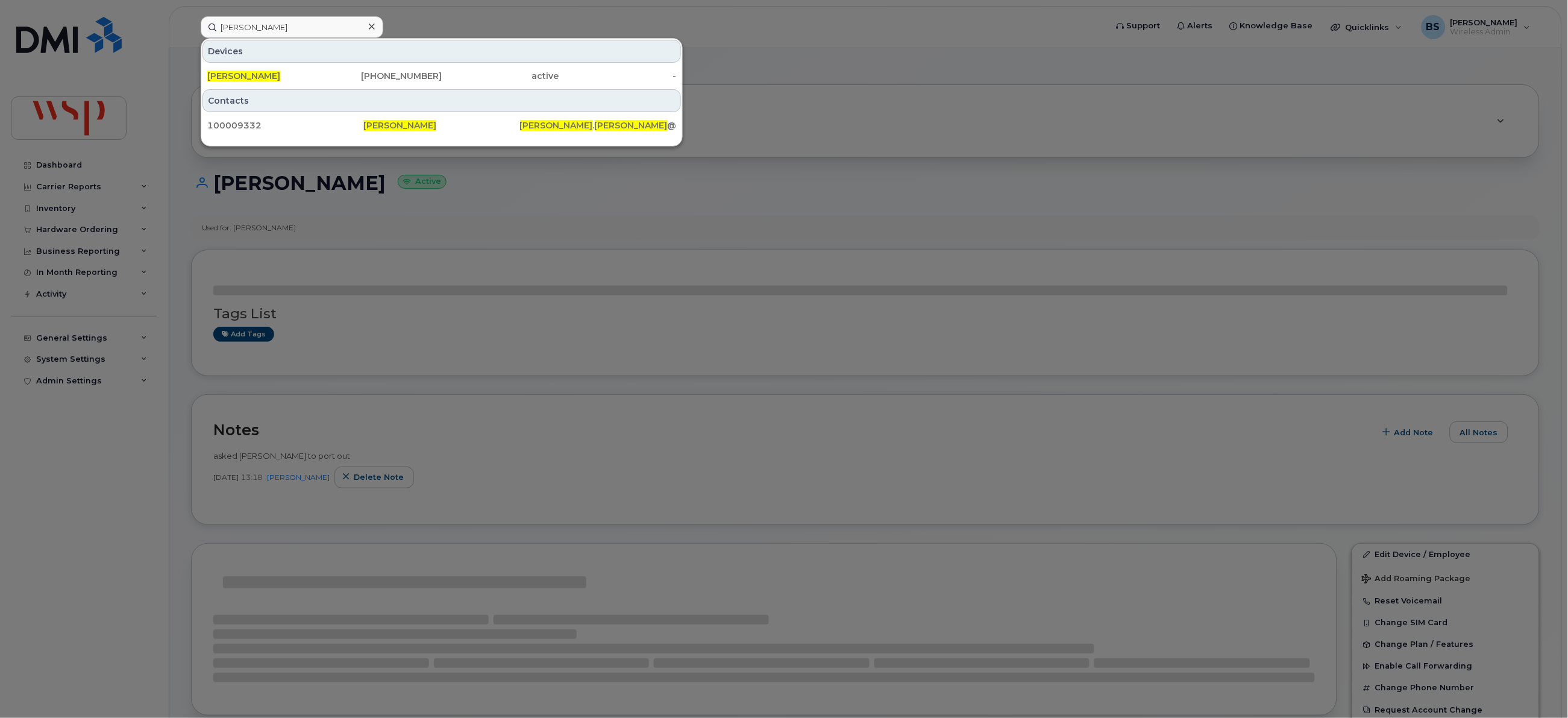
type input "[PERSON_NAME]"
drag, startPoint x: 0, startPoint y: 0, endPoint x: 246, endPoint y: 72, distance: 256.3
click at [246, 72] on span "[PERSON_NAME]" at bounding box center [243, 76] width 73 height 11
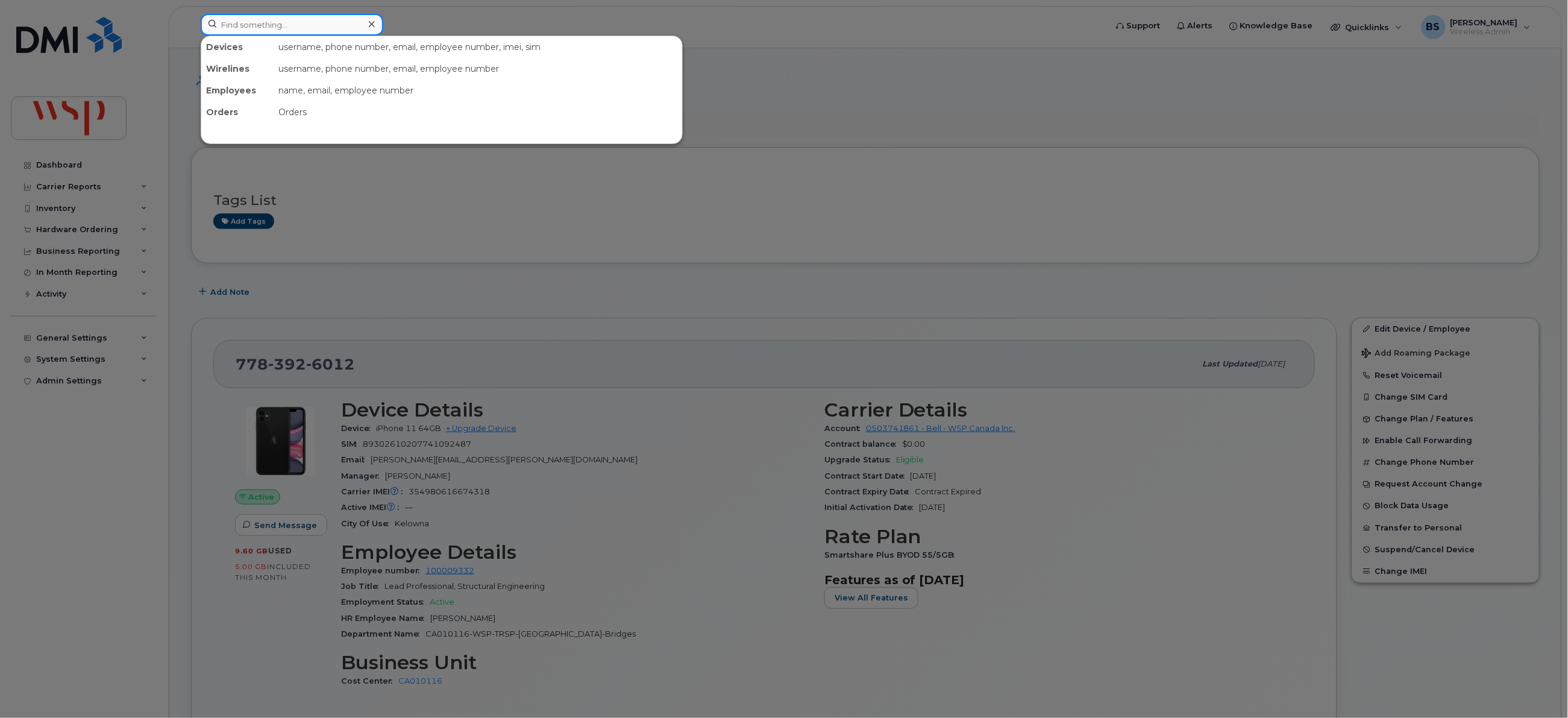
click at [321, 26] on input at bounding box center [291, 24] width 183 height 22
paste input "7783454848"
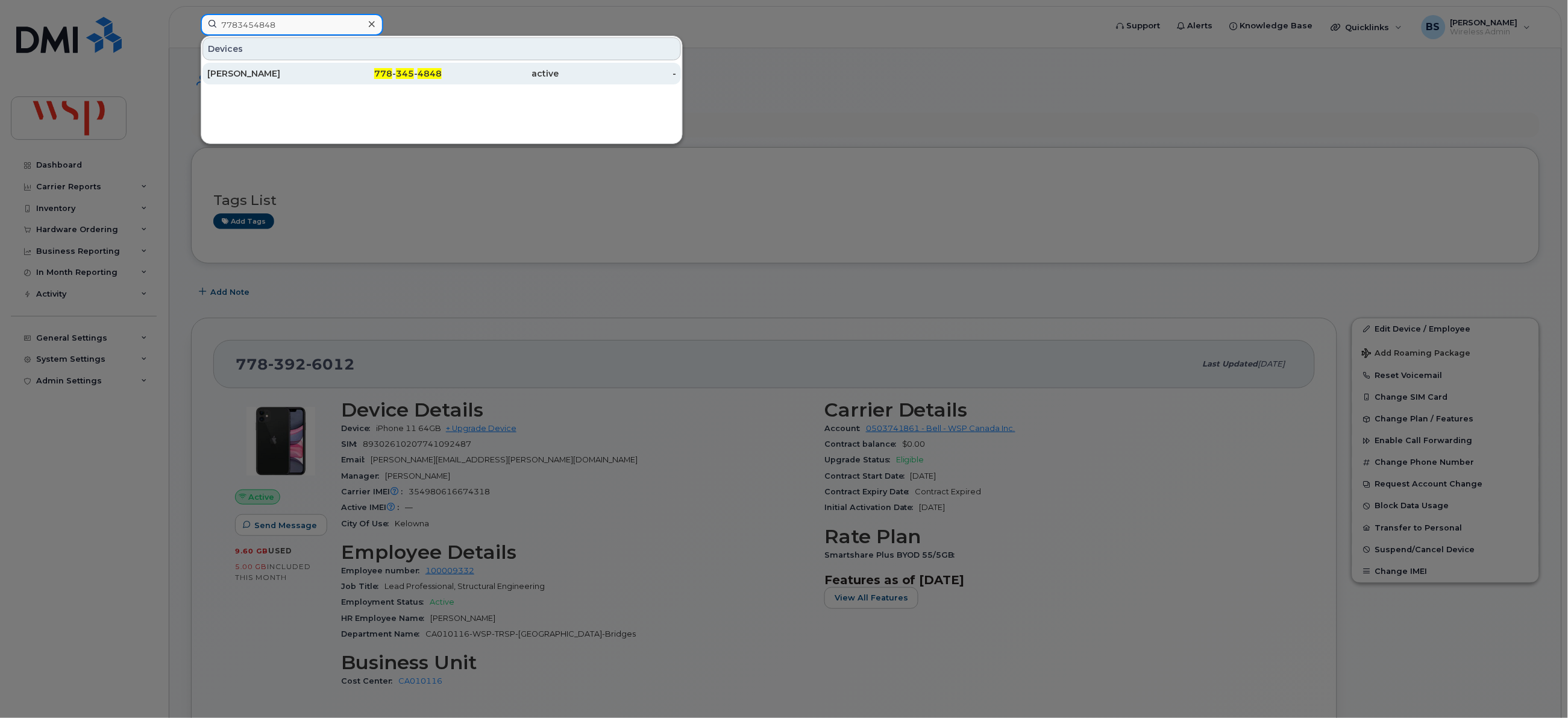
type input "7783454848"
click at [236, 71] on div "[PERSON_NAME]" at bounding box center [266, 73] width 117 height 12
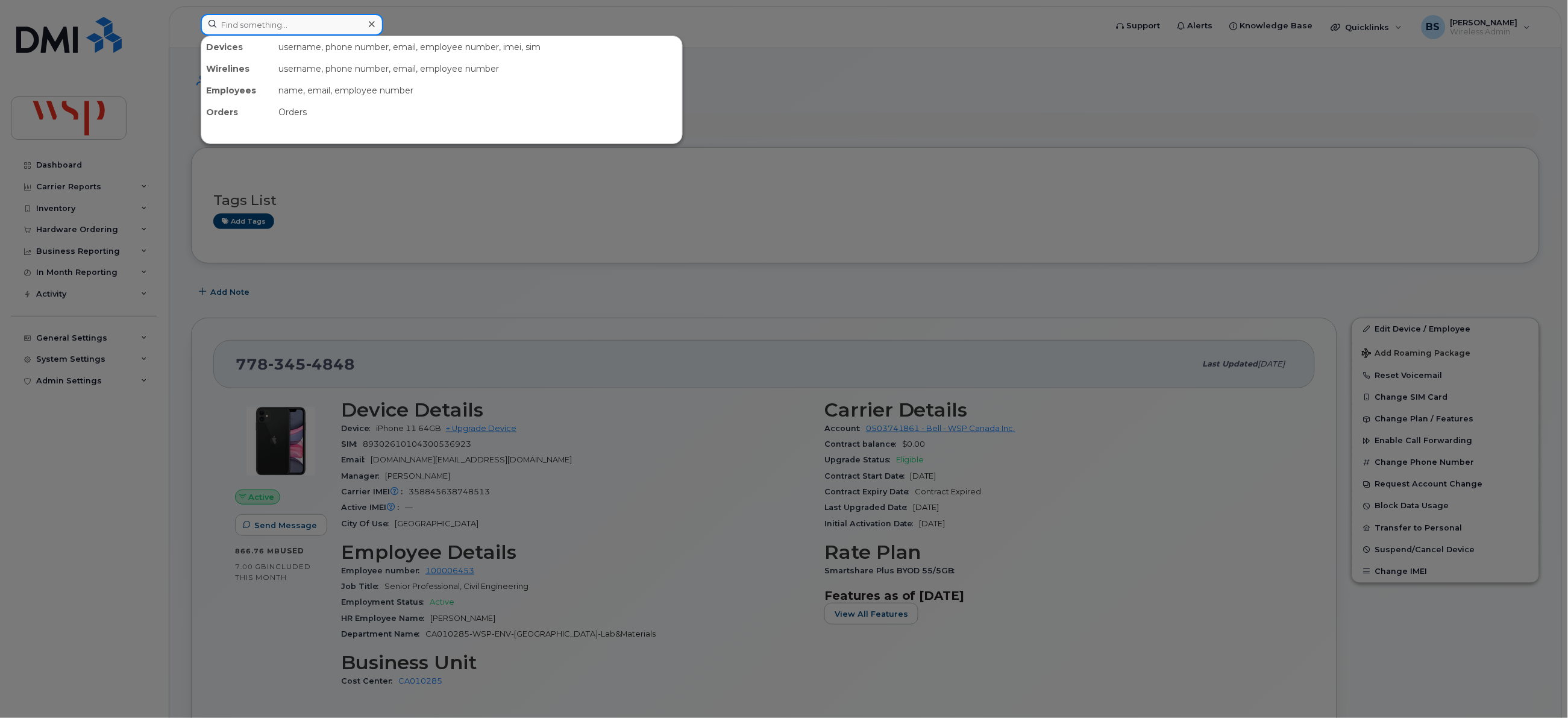
click at [350, 21] on input at bounding box center [291, 24] width 183 height 22
paste input "4383414344"
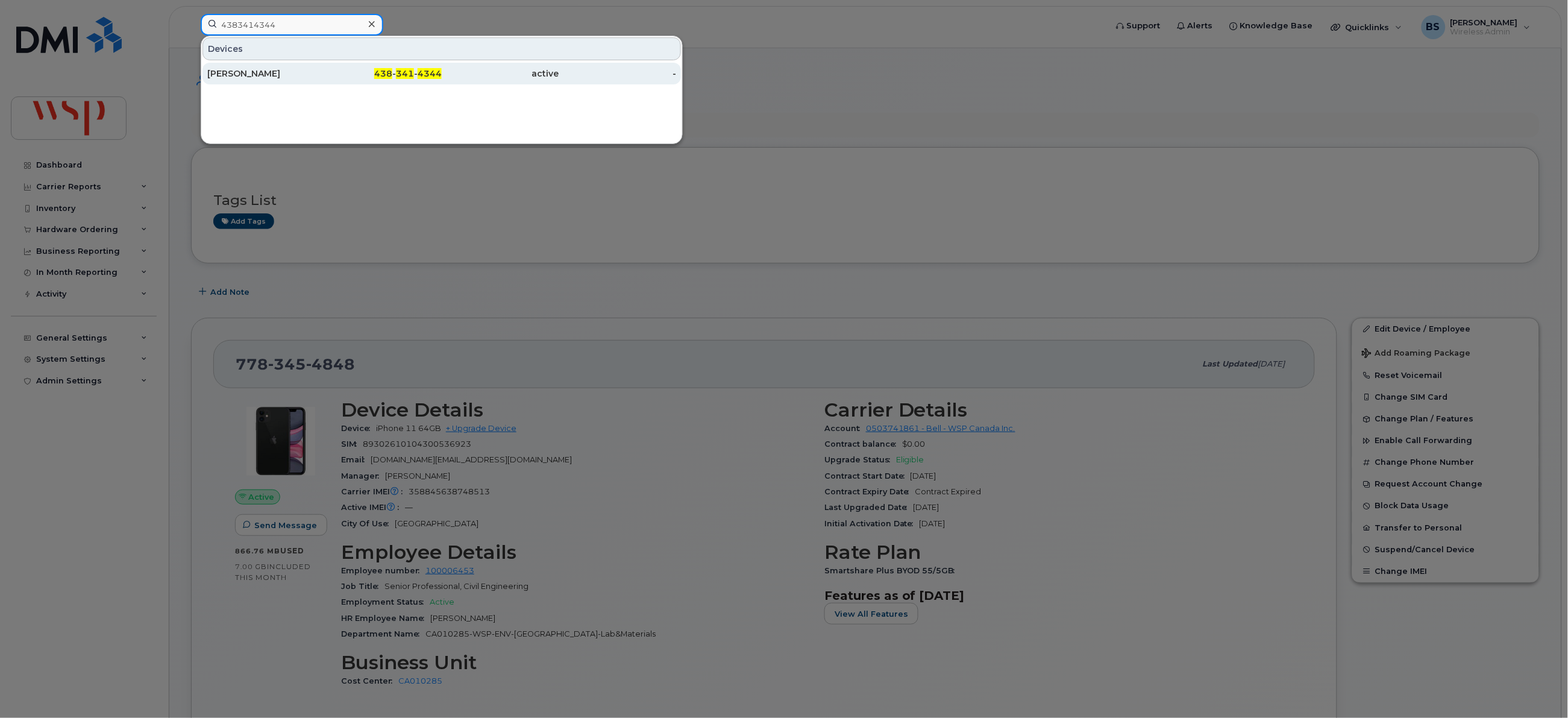
type input "4383414344"
drag, startPoint x: 231, startPoint y: 72, endPoint x: 315, endPoint y: 70, distance: 84.0
click at [231, 72] on div "[PERSON_NAME]" at bounding box center [266, 73] width 117 height 12
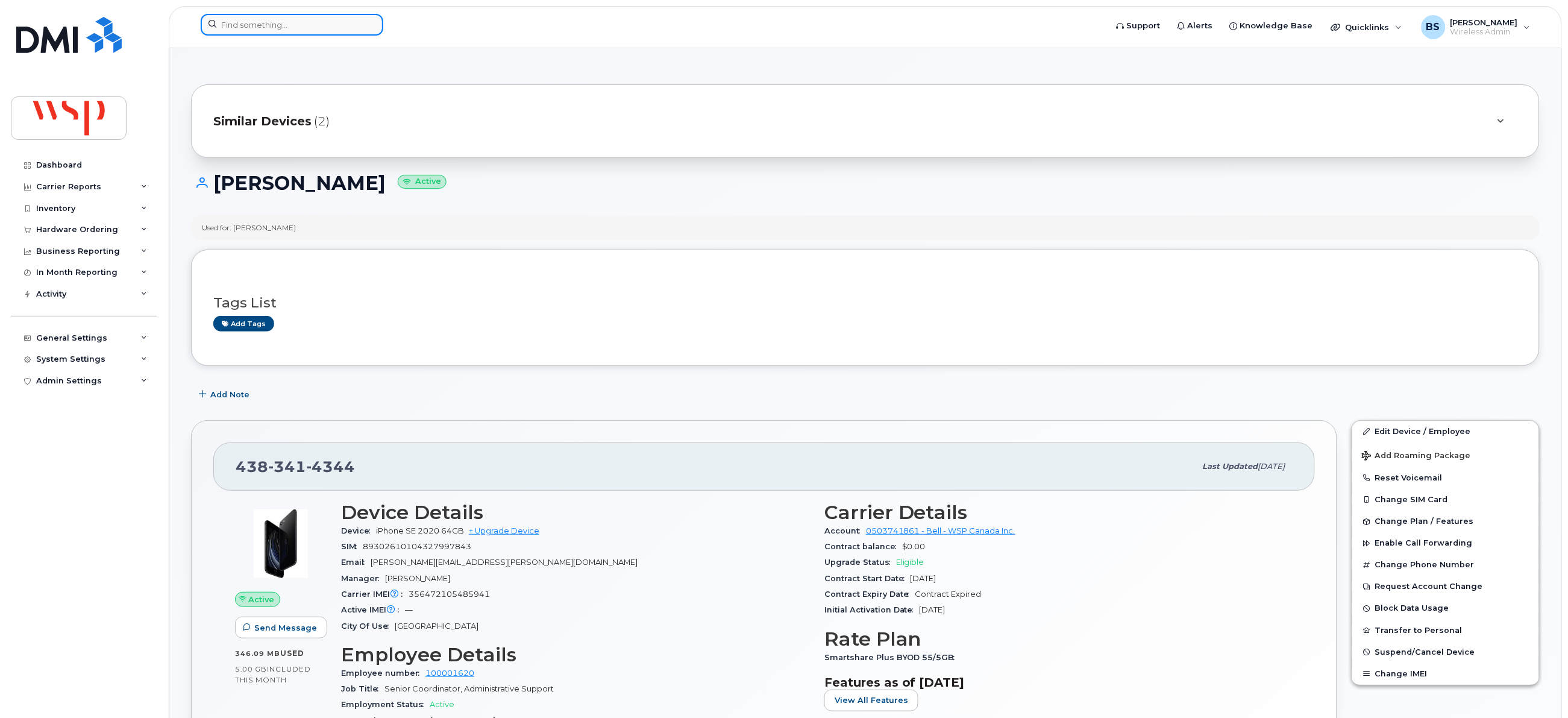
click at [336, 24] on input at bounding box center [291, 24] width 183 height 22
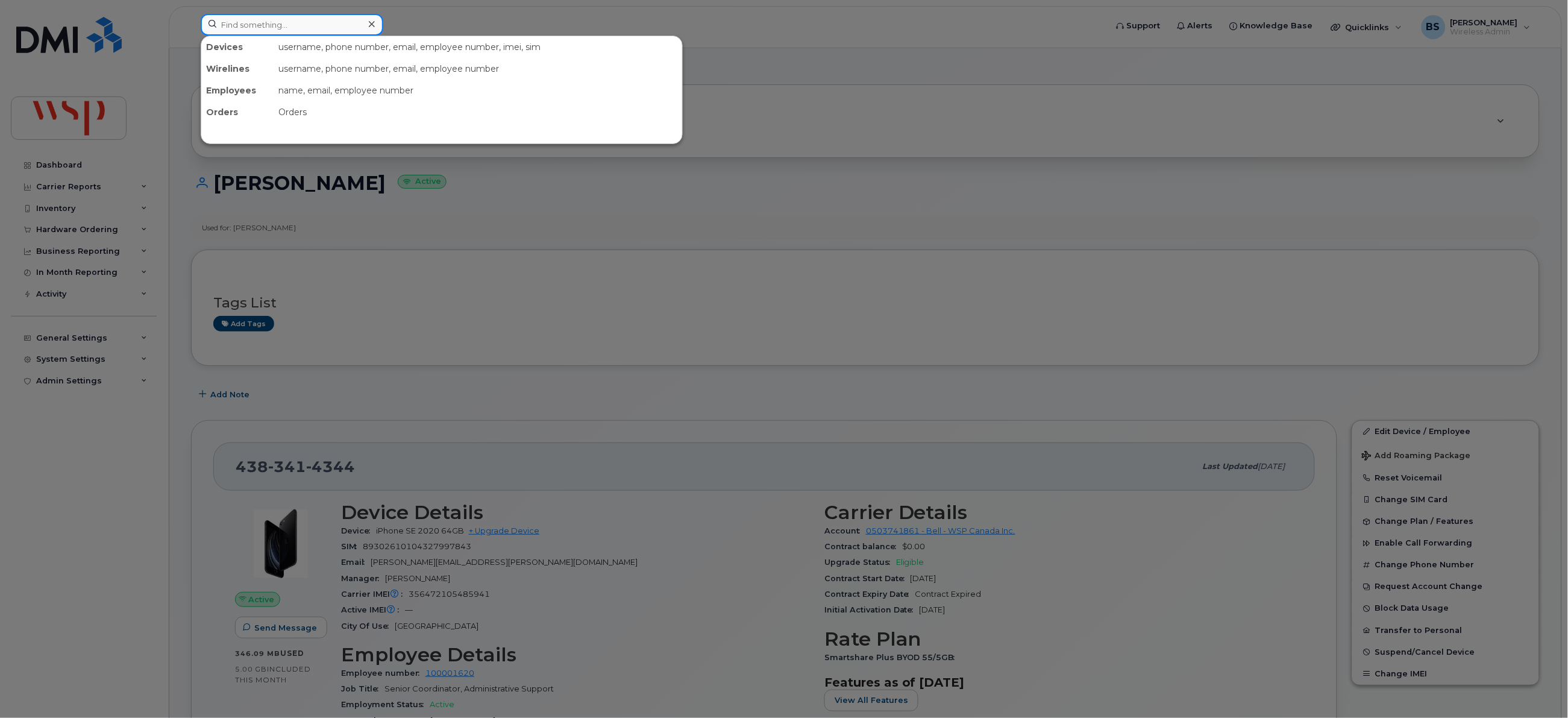
paste input "4383414344"
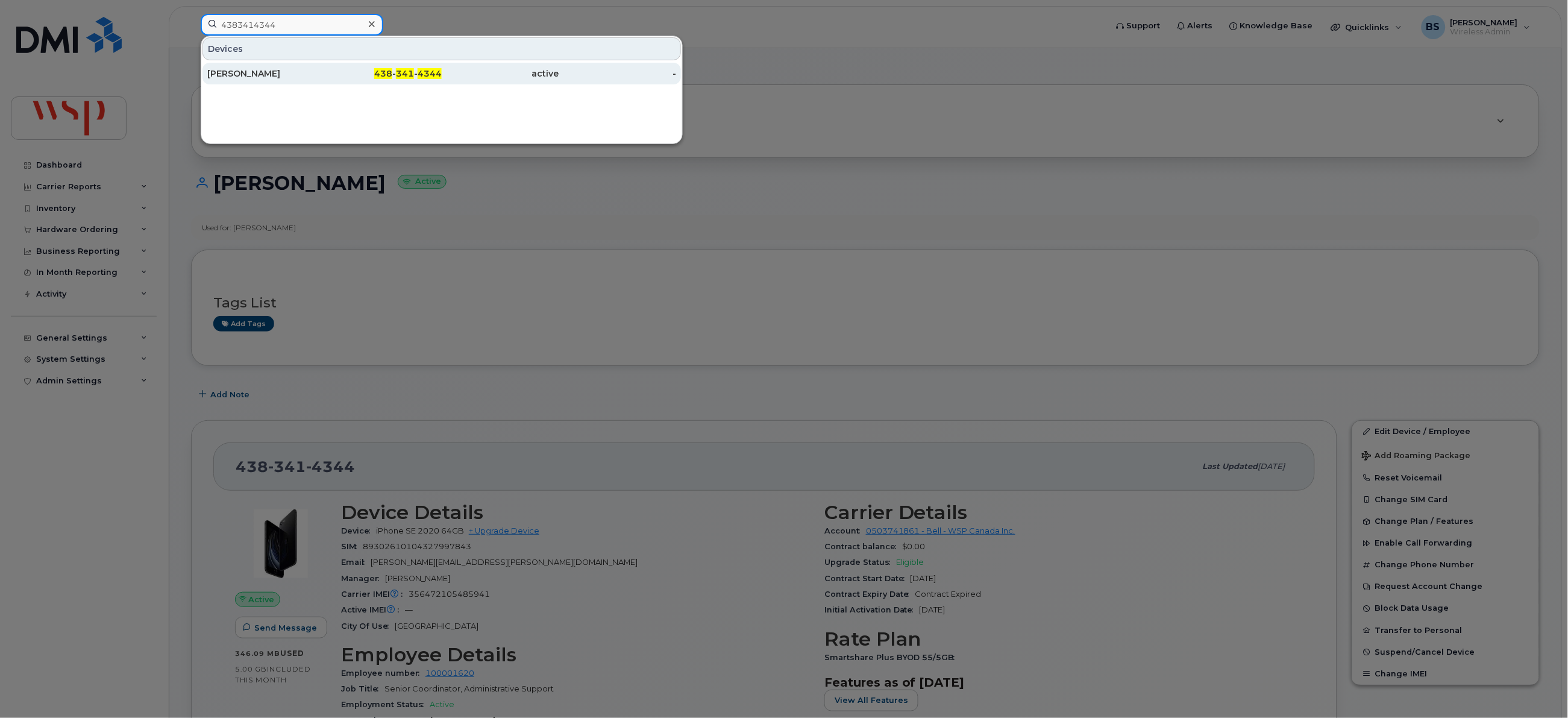
type input "4383414344"
click at [251, 72] on div "Mélissa Tousignant" at bounding box center [266, 73] width 117 height 12
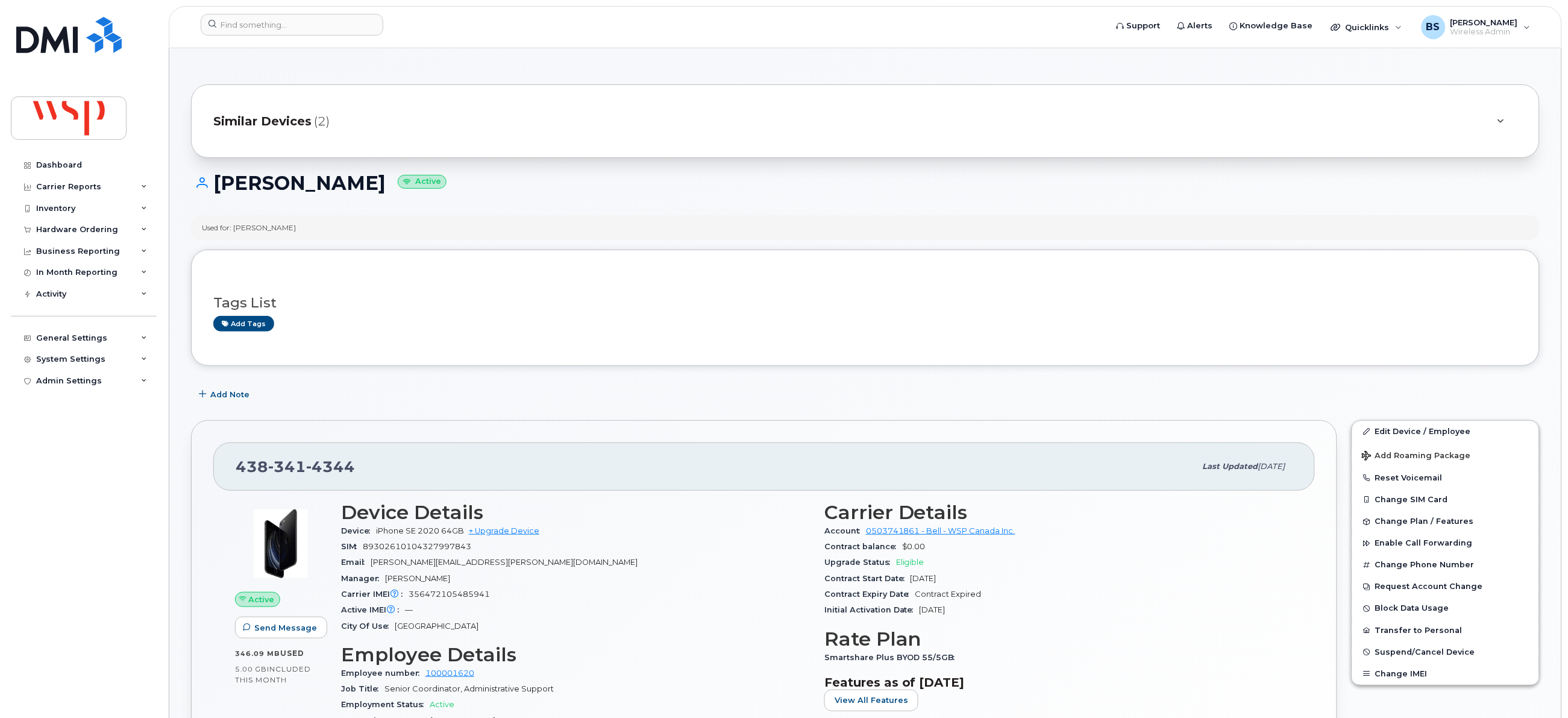
scroll to position [181, 0]
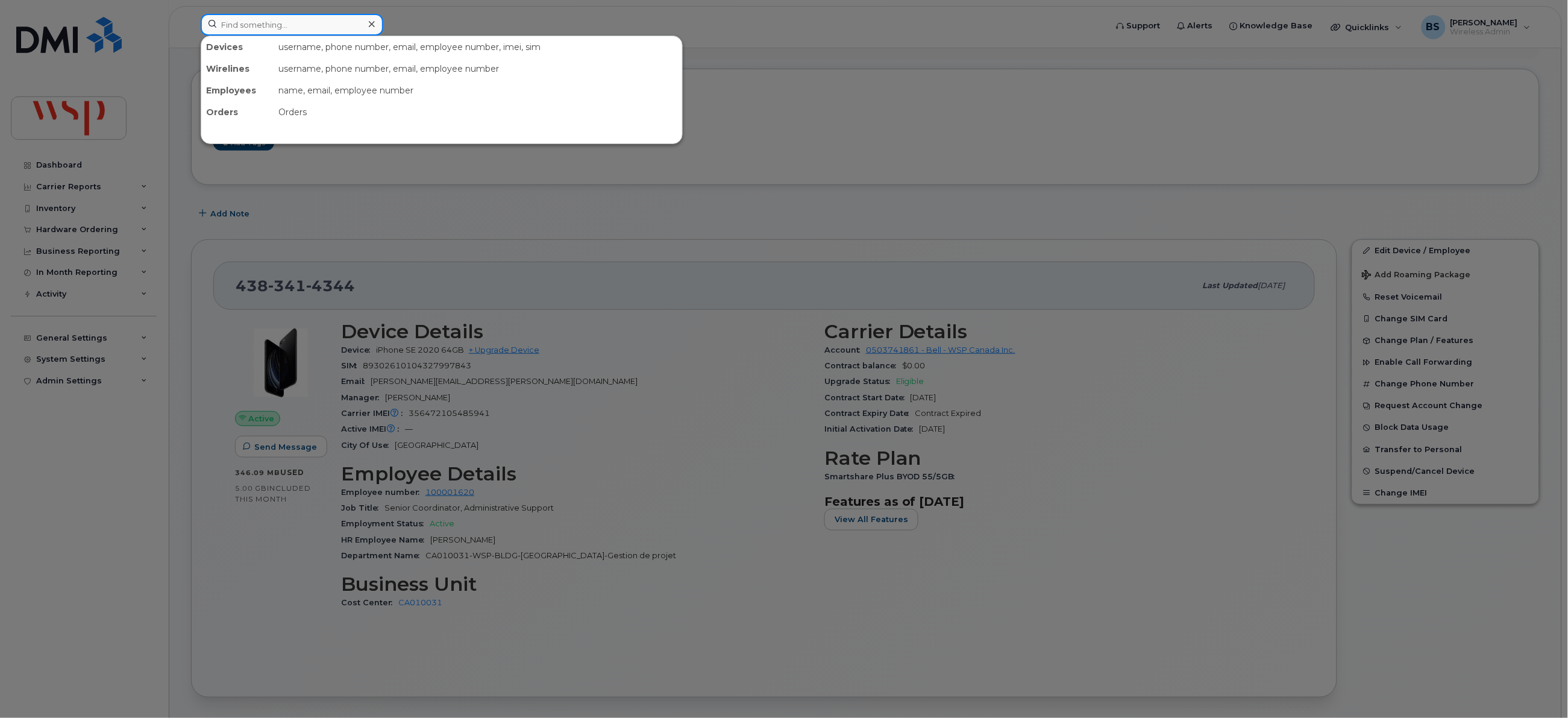
click at [321, 34] on input at bounding box center [291, 24] width 183 height 22
paste input "6475398726"
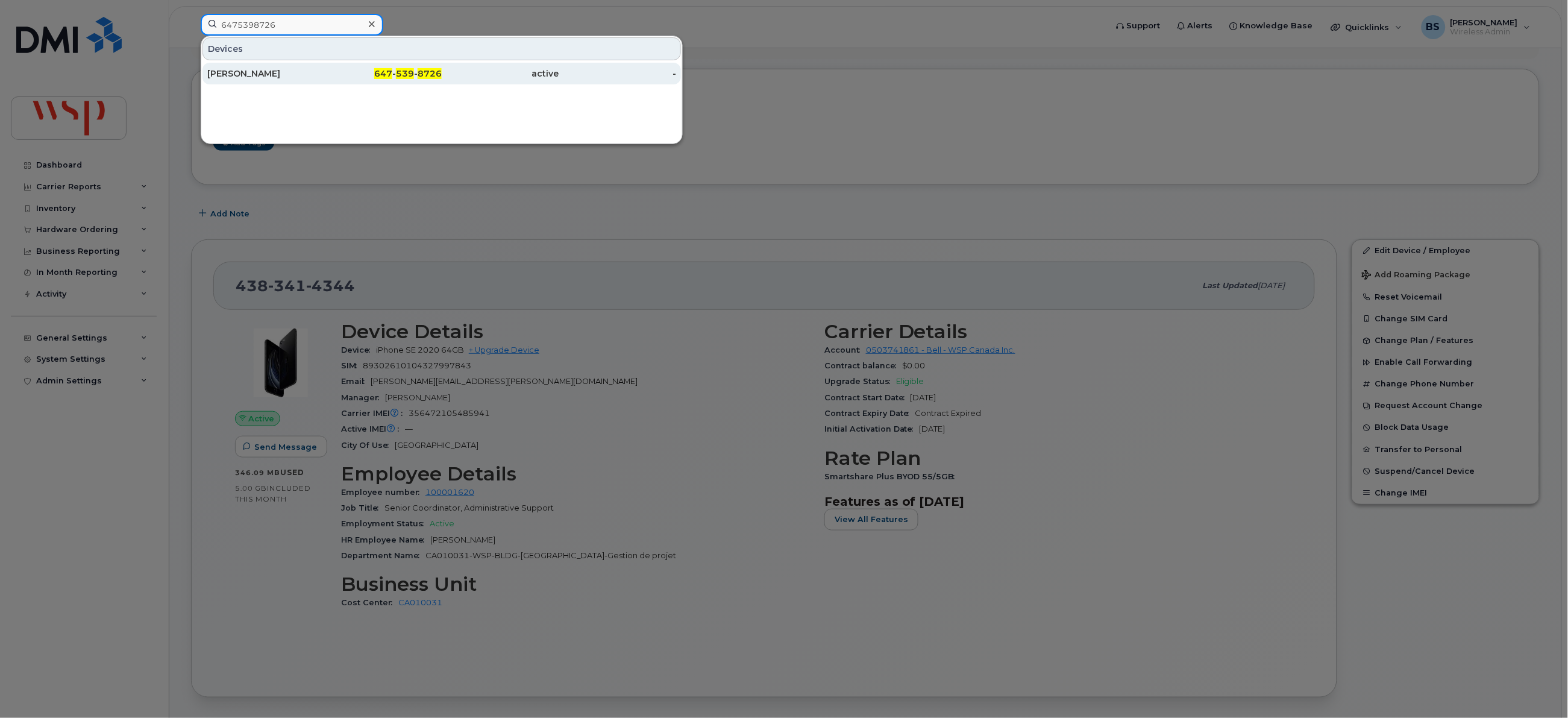
type input "6475398726"
click at [243, 73] on div "JOSH CURTIS" at bounding box center [266, 73] width 117 height 12
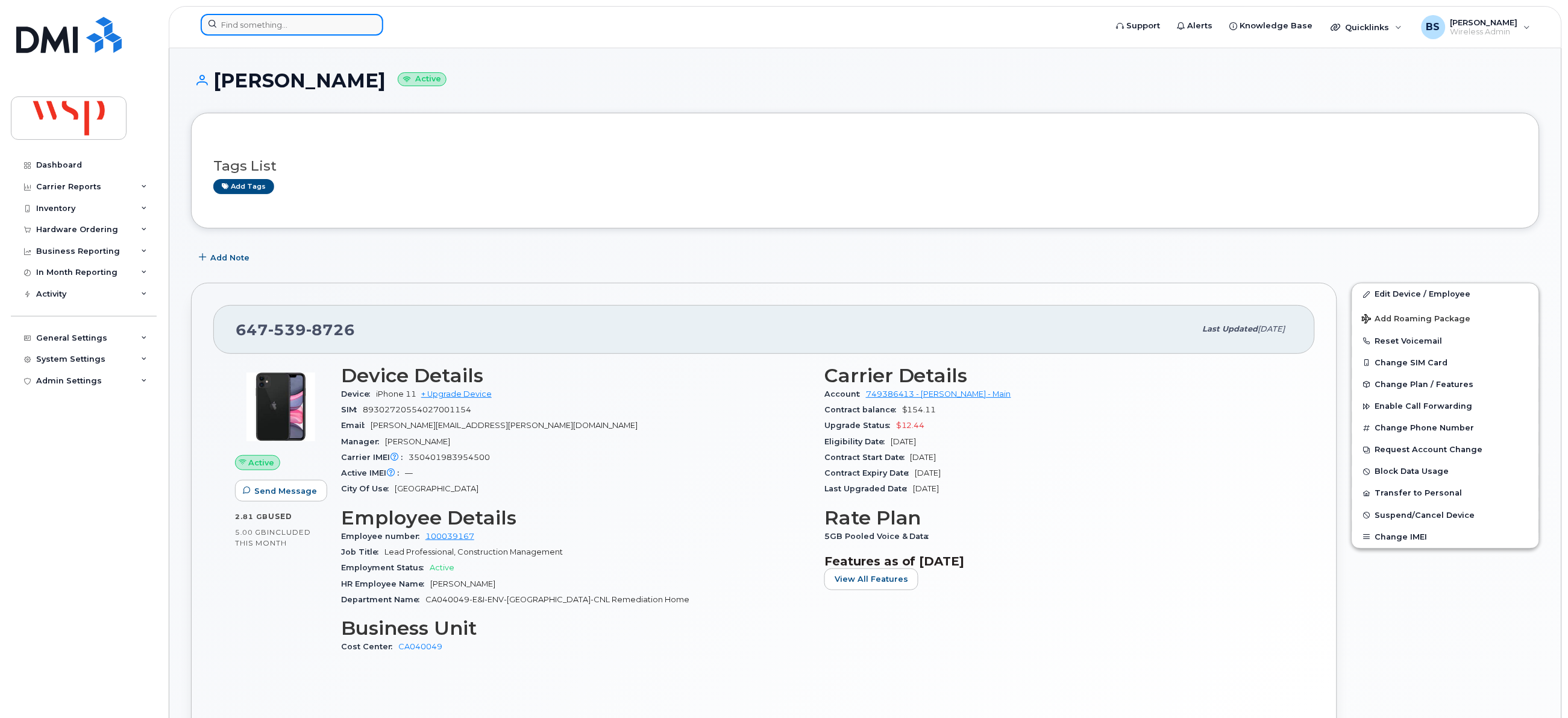
click at [336, 25] on input at bounding box center [291, 24] width 183 height 22
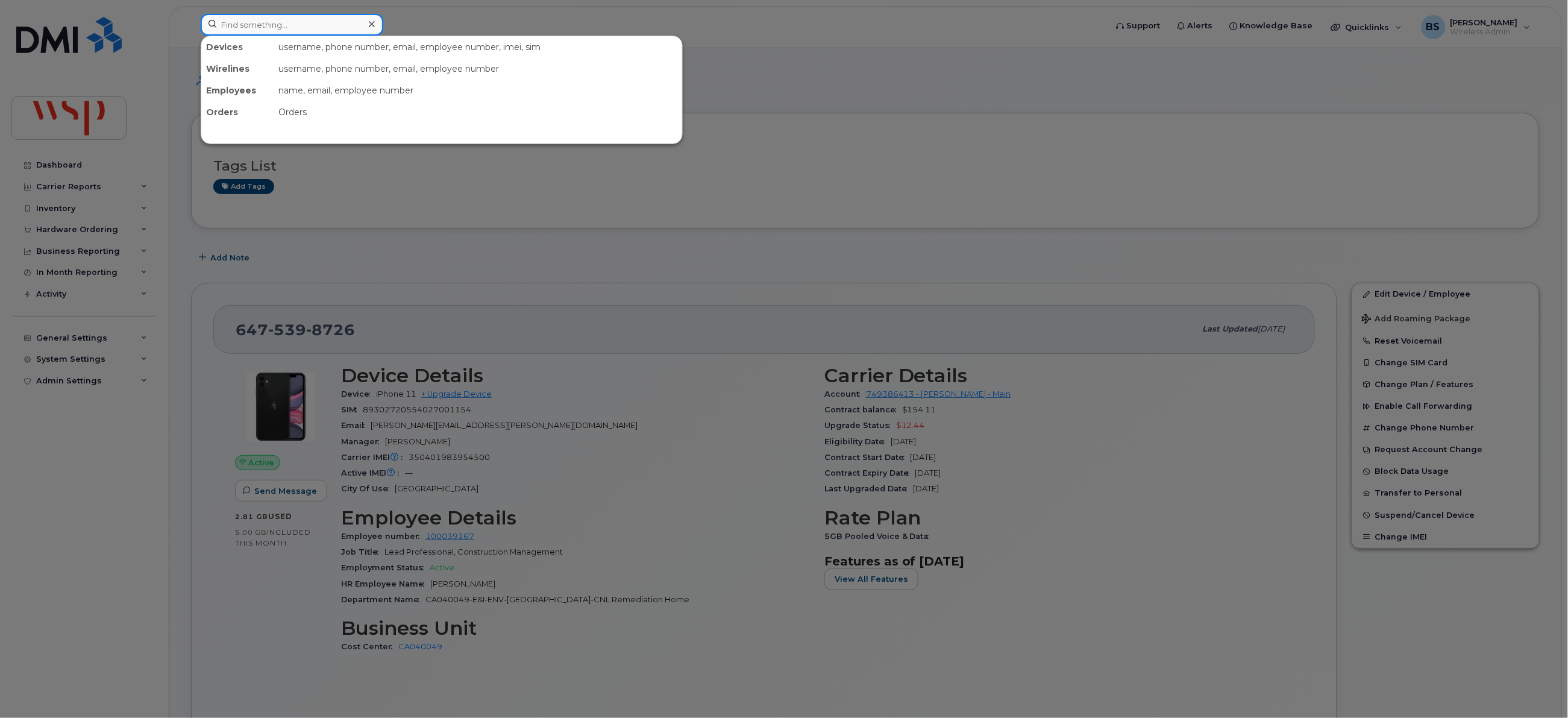
paste input "[PHONE_NUMBER]"
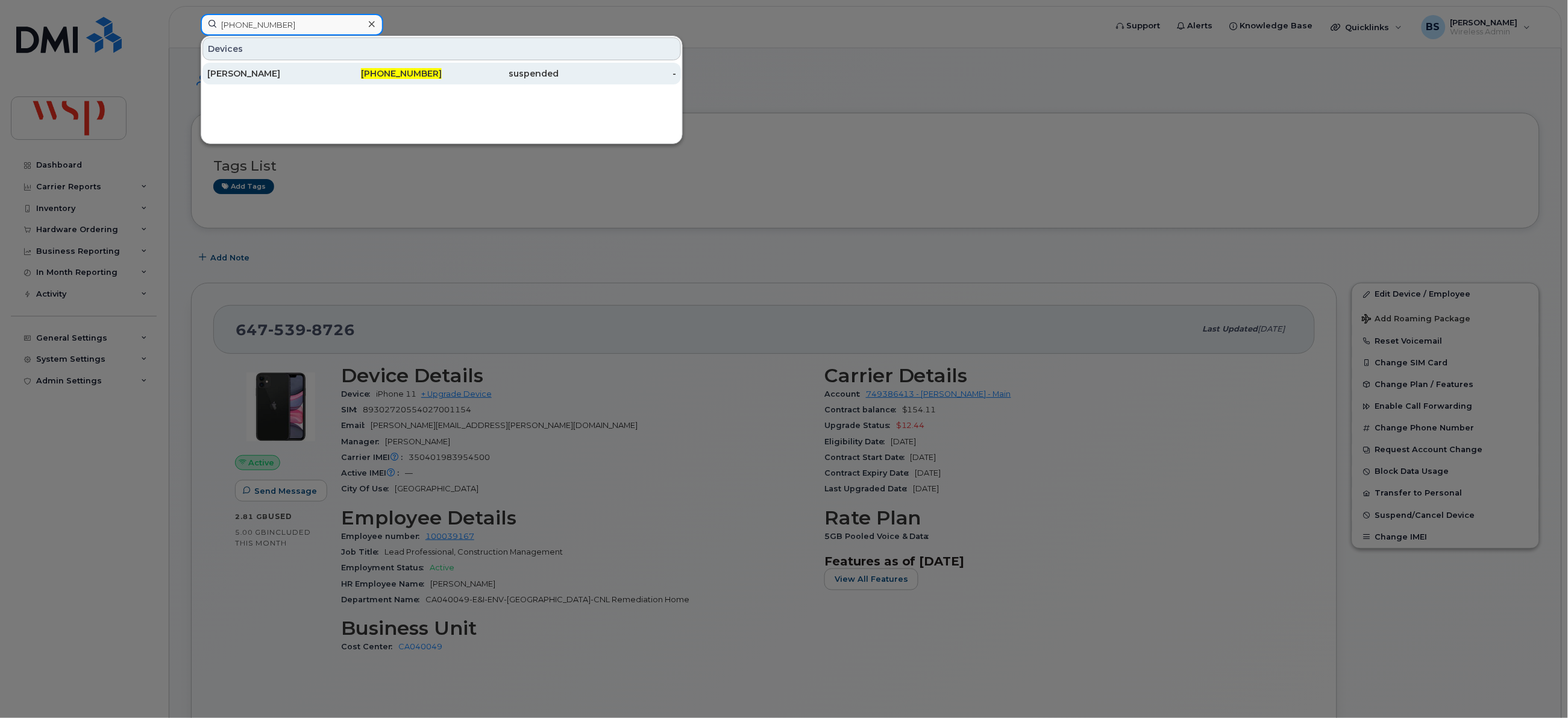
type input "[PHONE_NUMBER]"
click at [243, 75] on div "[PERSON_NAME]" at bounding box center [266, 73] width 117 height 12
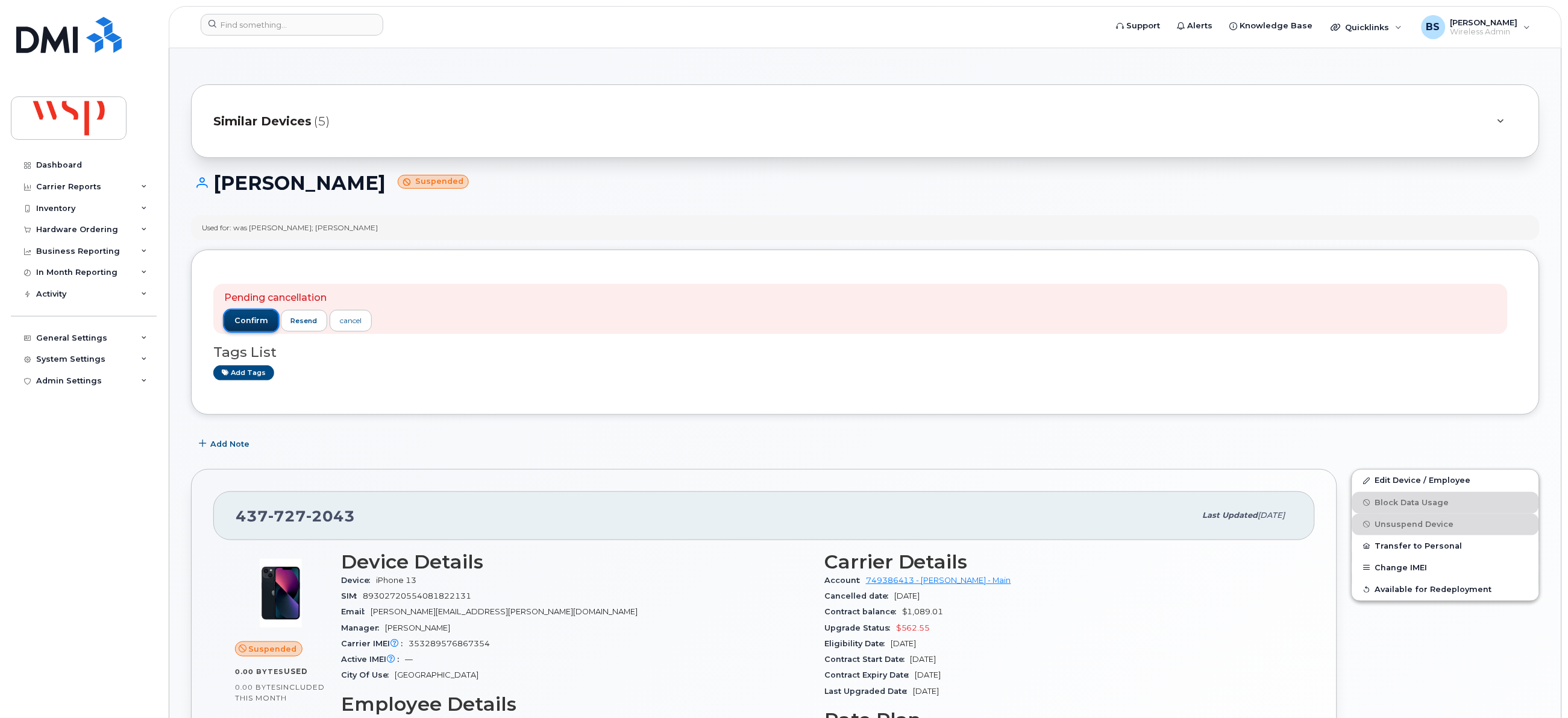
click at [255, 325] on span "confirm" at bounding box center [251, 321] width 34 height 11
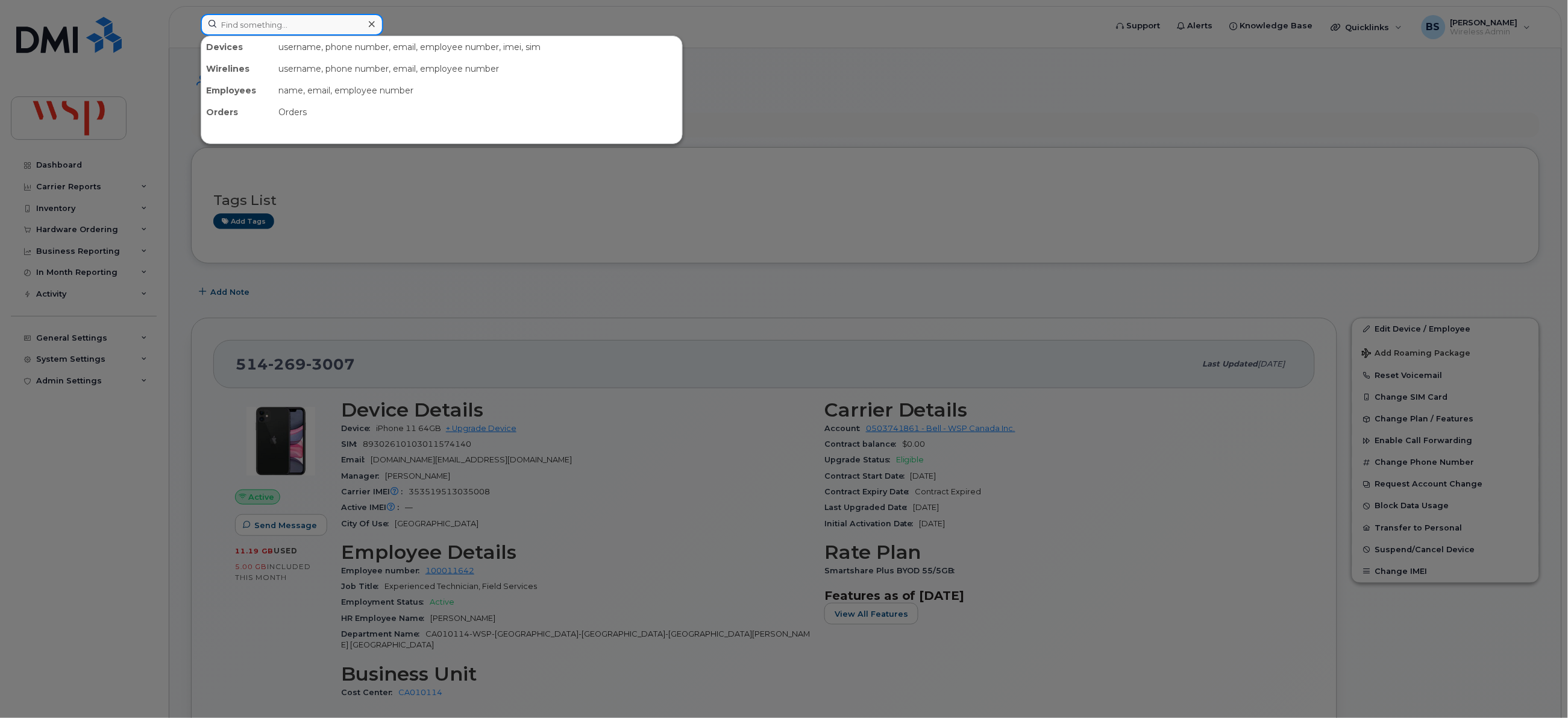
click at [334, 27] on input at bounding box center [291, 24] width 183 height 22
paste input "[PHONE_NUMBER]"
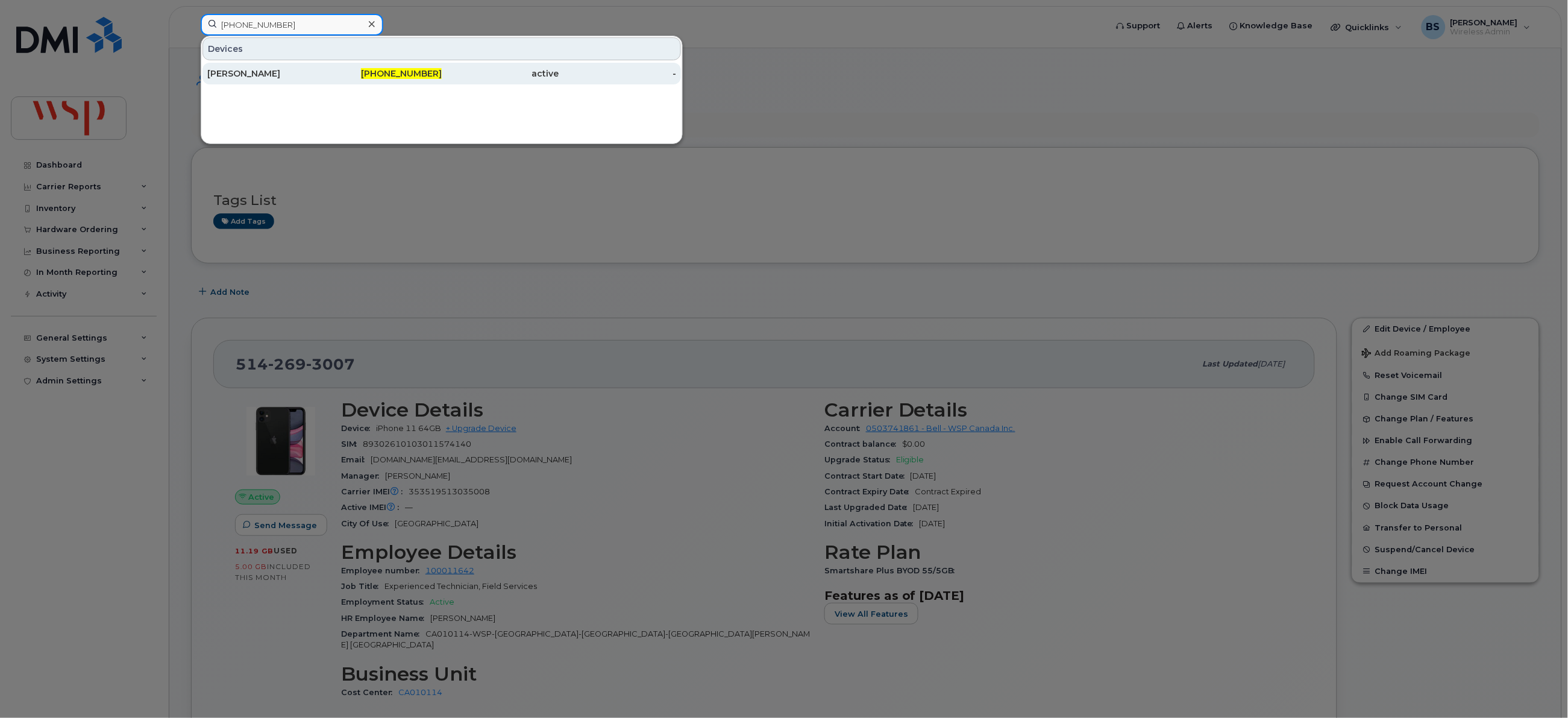
type input "[PHONE_NUMBER]"
click at [232, 70] on div "[PERSON_NAME]" at bounding box center [266, 73] width 117 height 12
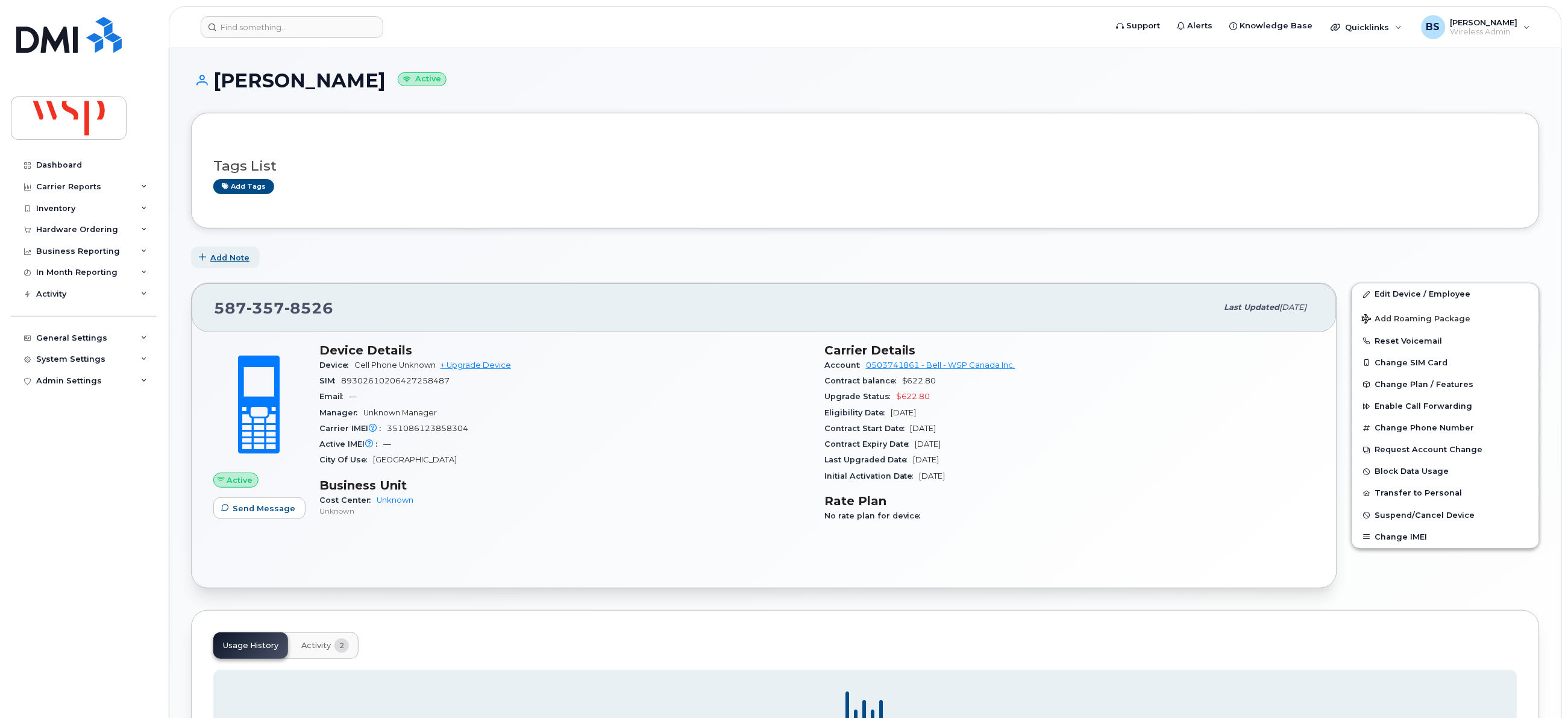
click at [231, 259] on span "Add Note" at bounding box center [230, 257] width 39 height 12
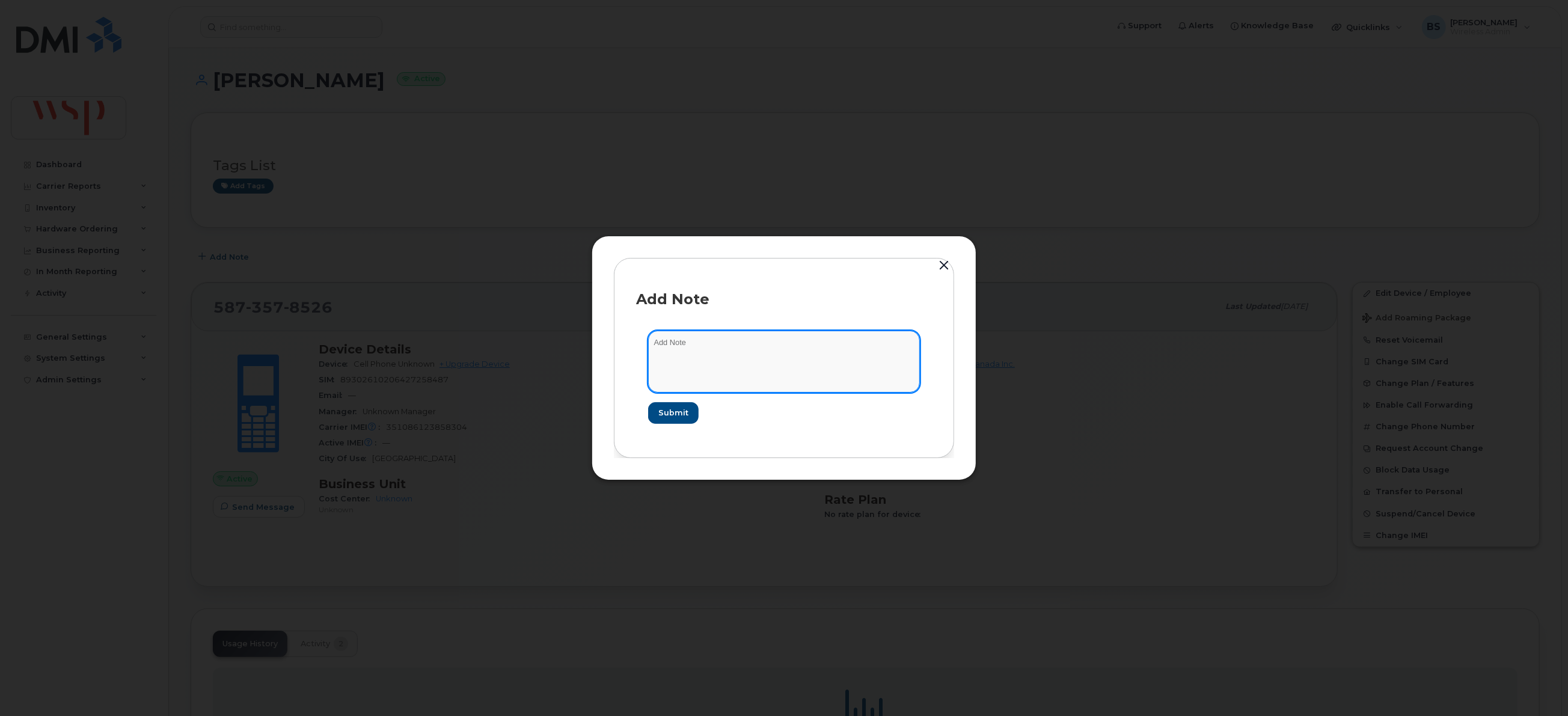
click at [707, 381] on textarea at bounding box center [784, 361] width 272 height 62
paste textarea "7809844347"
type textarea "new # for the port out of 7809844347"
click at [666, 397] on form "new # for the port out of 7809844347 Submit" at bounding box center [784, 377] width 296 height 117
click at [673, 410] on span "Submit" at bounding box center [673, 413] width 30 height 12
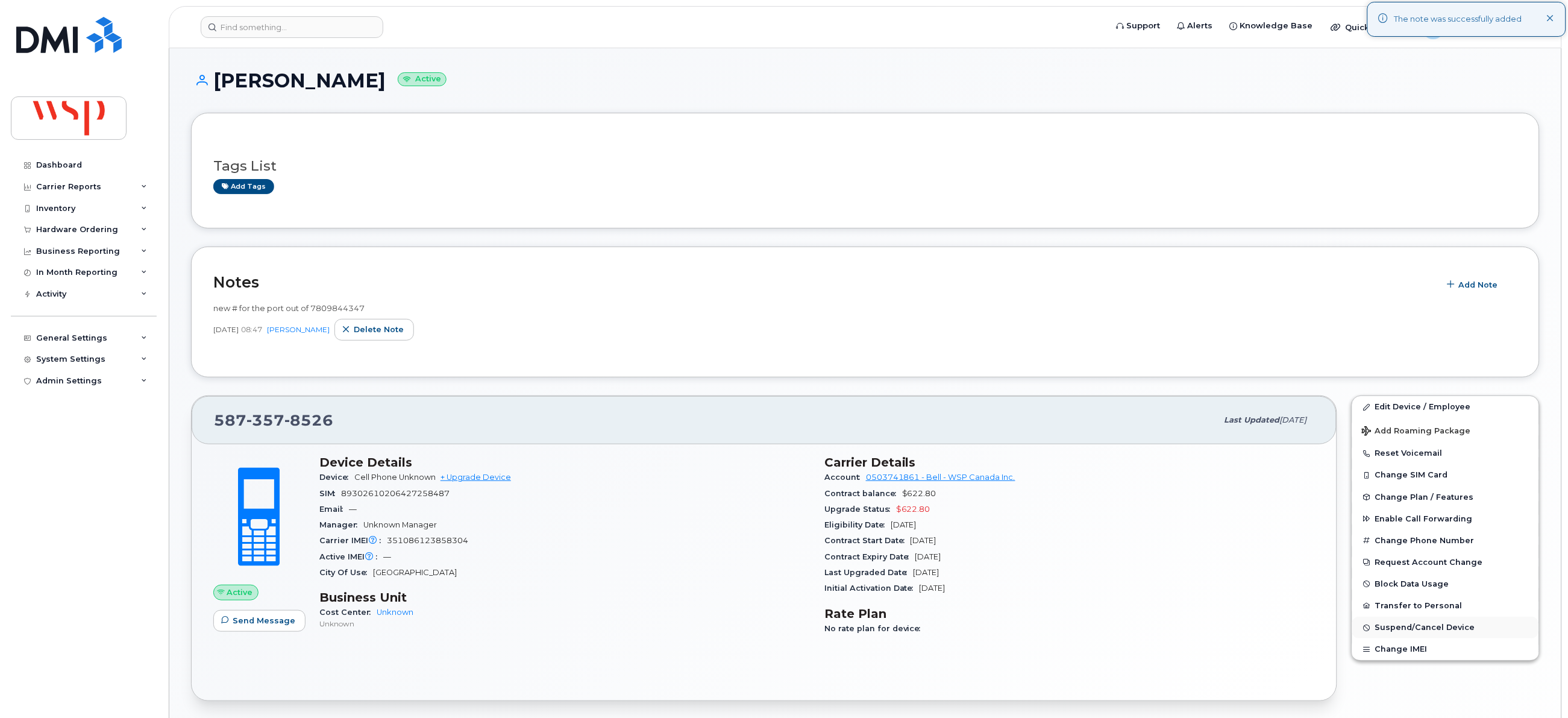
click at [1383, 626] on span "Suspend/Cancel Device" at bounding box center [1425, 627] width 100 height 9
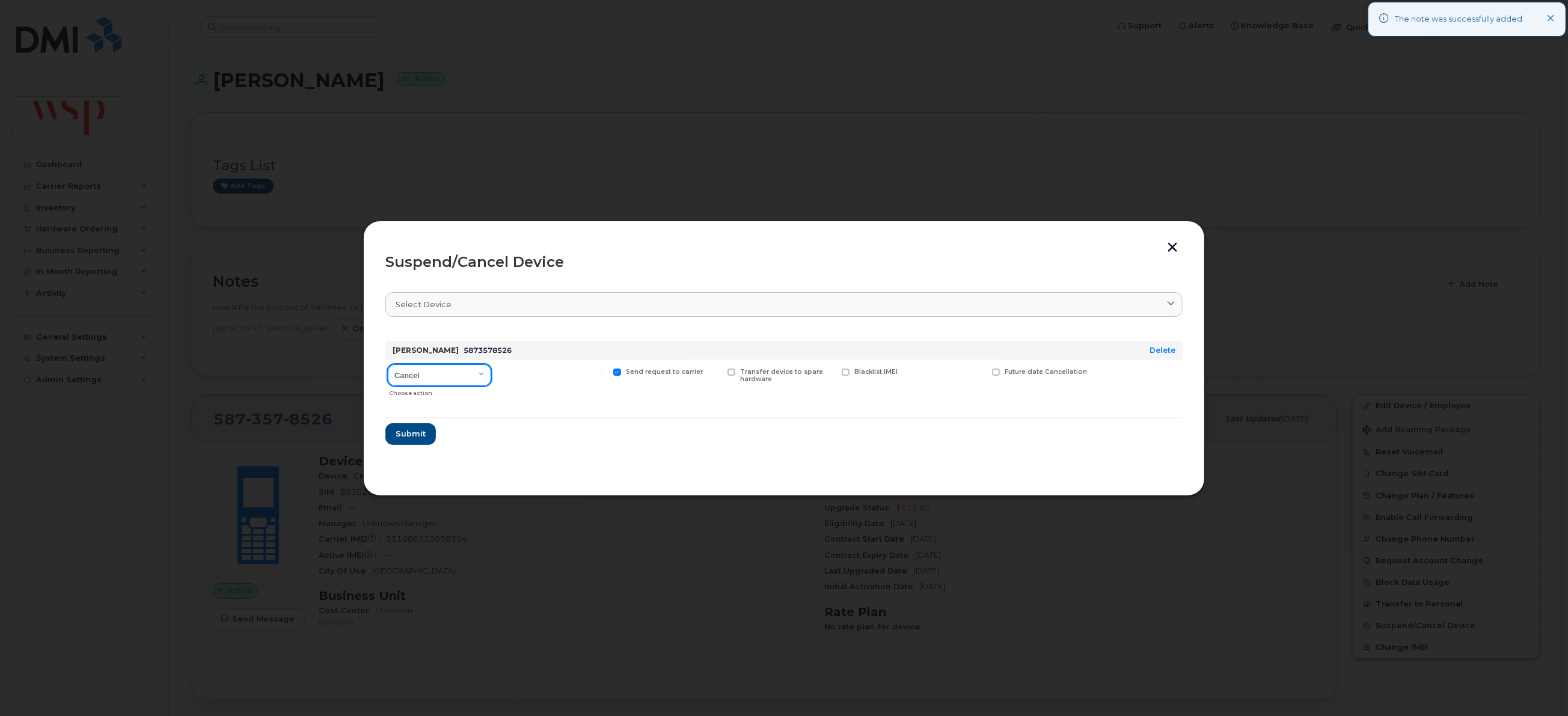
click at [447, 380] on select "Cancel Suspend - Extend Suspension Suspend - Reduced Rate Suspend - Full Rate S…" at bounding box center [439, 375] width 104 height 22
select select "[object Object]"
click at [388, 365] on select "Cancel Suspend - Extend Suspension Suspend - Reduced Rate Suspend - Full Rate S…" at bounding box center [439, 375] width 104 height 22
click at [411, 429] on span "Submit" at bounding box center [410, 434] width 30 height 12
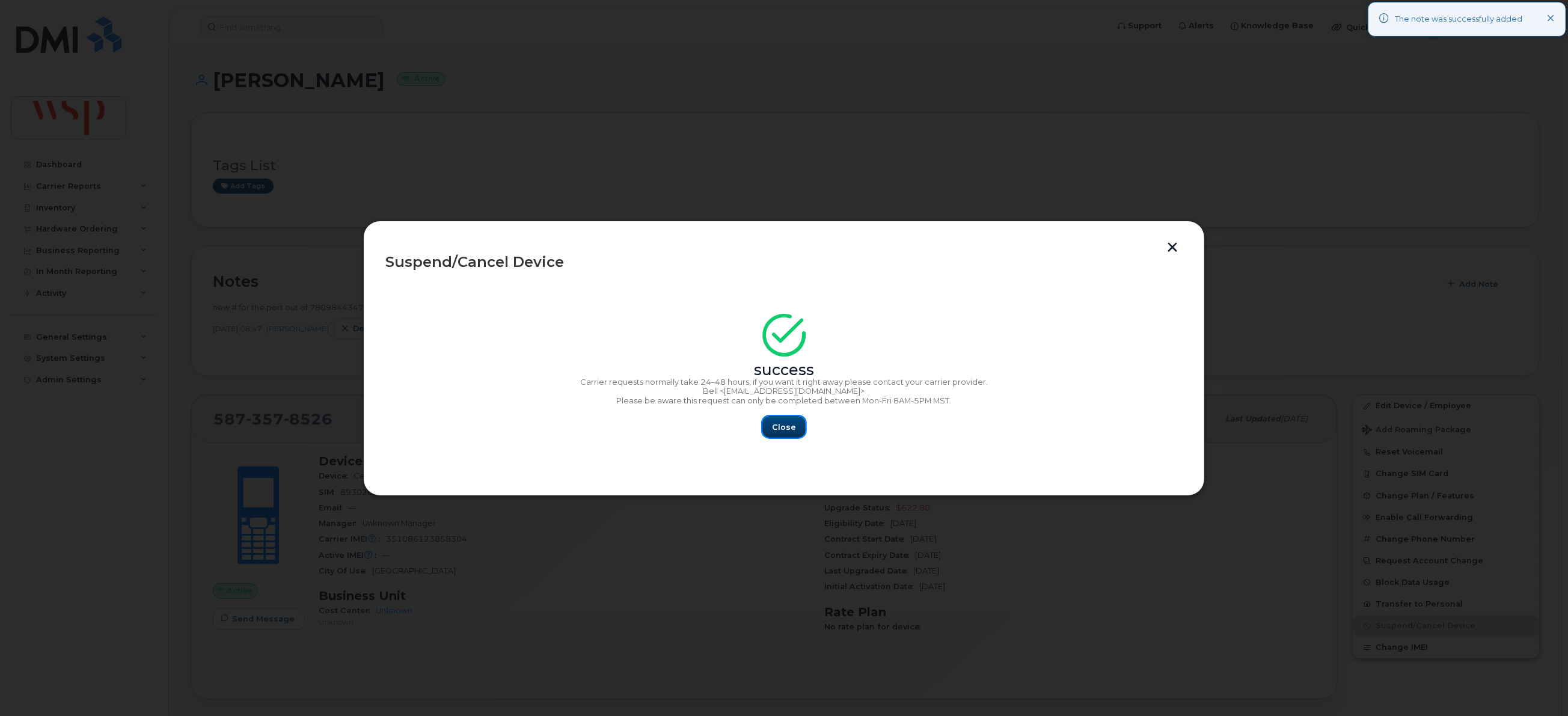
click at [794, 435] on button "Close" at bounding box center [784, 427] width 43 height 22
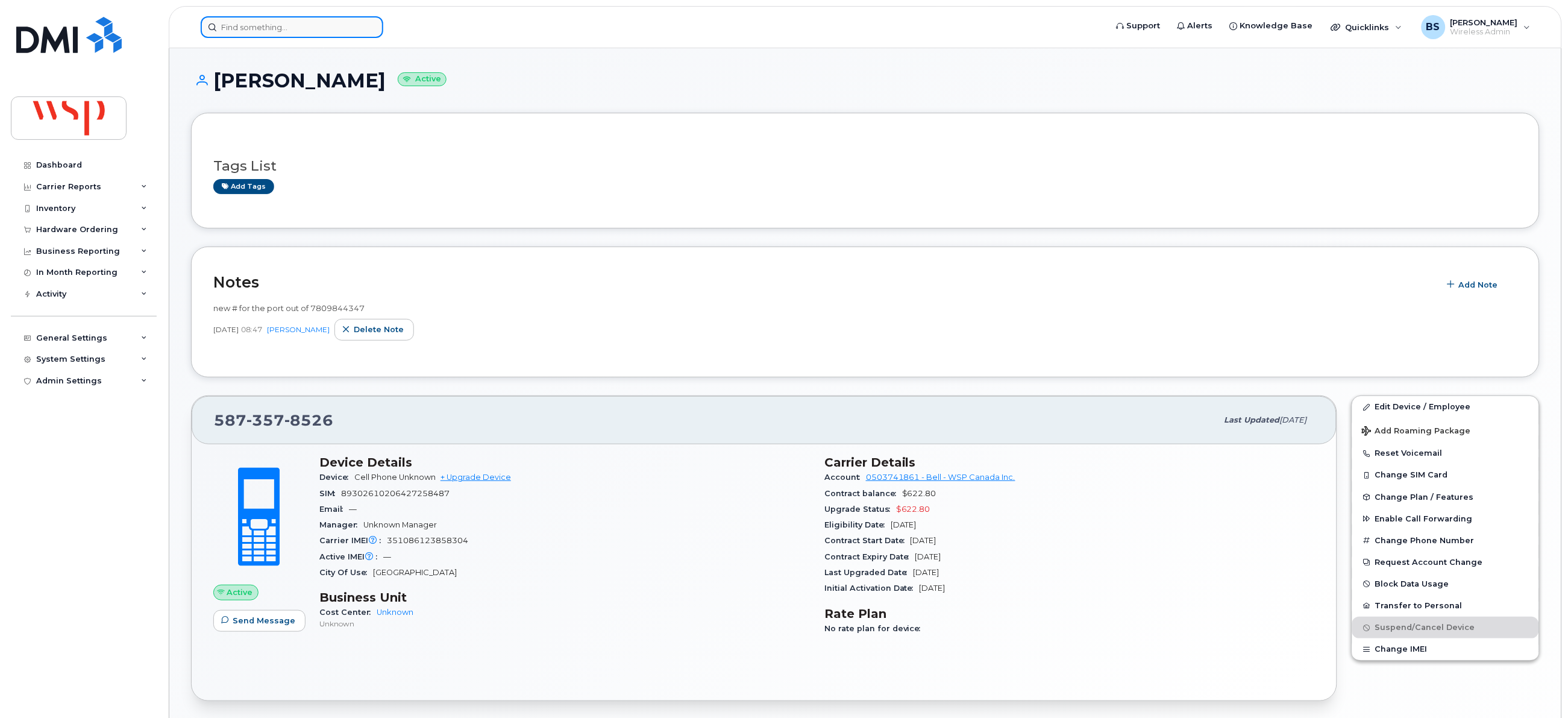
click at [318, 28] on input at bounding box center [291, 27] width 183 height 22
paste input "[PERSON_NAME]"
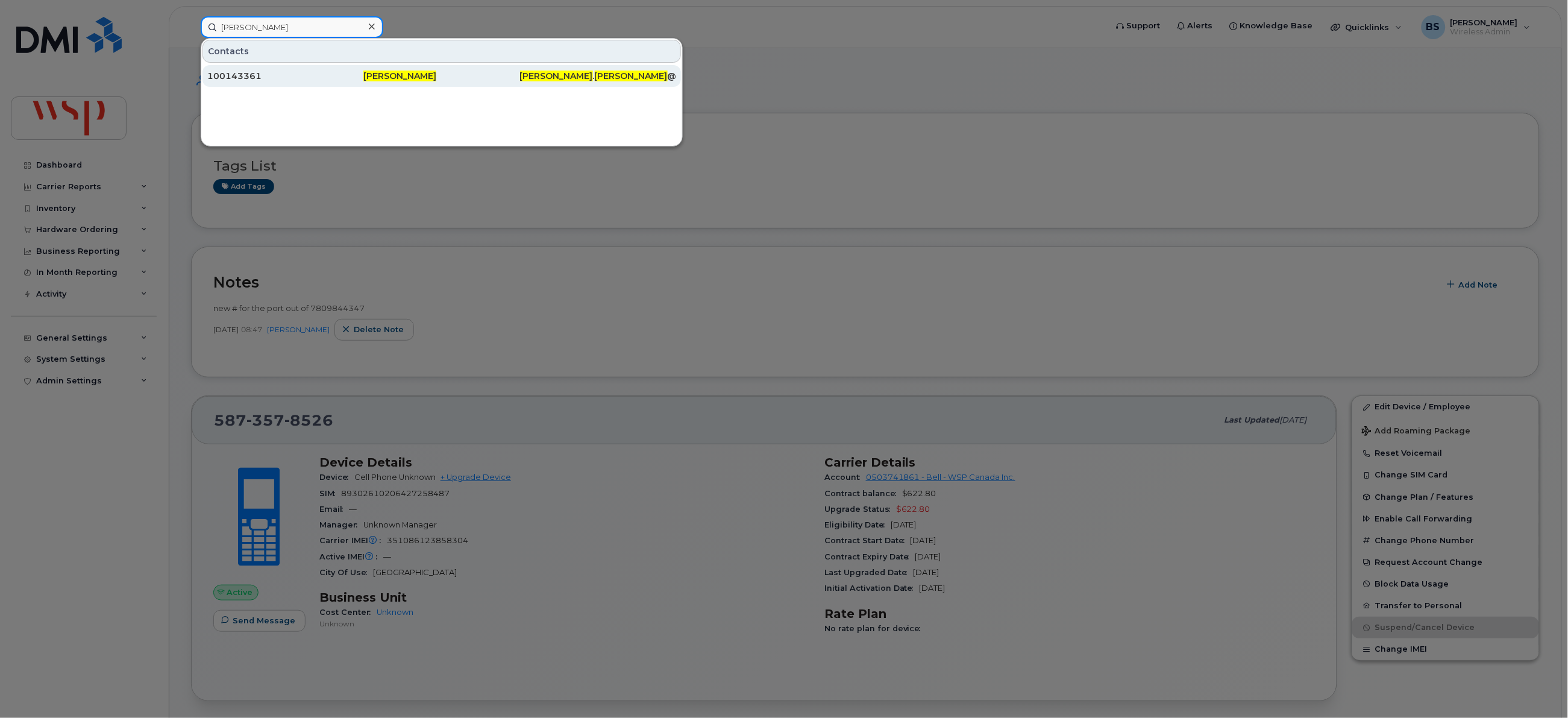
type input "[PERSON_NAME]"
click at [225, 75] on div "100143361" at bounding box center [285, 76] width 156 height 12
